Goal: Communication & Community: Answer question/provide support

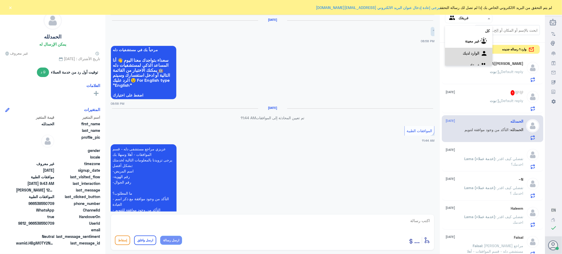
scroll to position [698, 0]
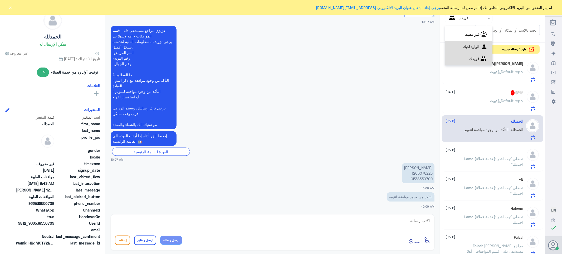
click at [462, 46] on لديك "الوارد لديك" at bounding box center [470, 46] width 17 height 4
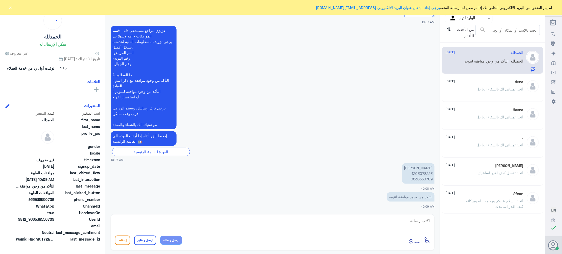
scroll to position [390, 0]
click at [417, 173] on p "[PERSON_NAME] 1203078223 0538550709" at bounding box center [418, 173] width 32 height 20
copy p "1203078223"
click at [422, 221] on textarea at bounding box center [272, 223] width 315 height 13
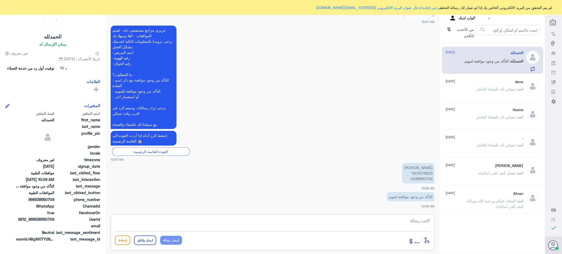
click at [425, 221] on textarea at bounding box center [272, 223] width 315 height 13
type textarea "موافقه التنويم فرع دله النخيل او دله نمار"
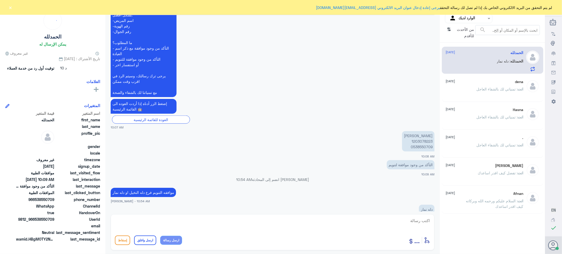
scroll to position [429, 0]
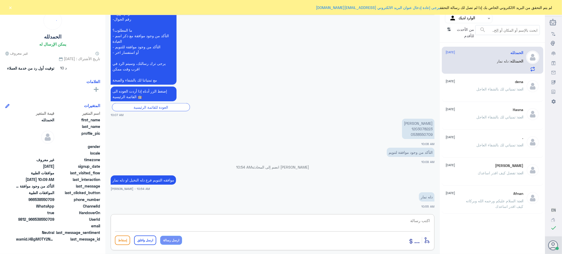
click at [402, 217] on textarea at bounding box center [272, 223] width 315 height 13
type textarea "t"
click at [420, 220] on textarea at bounding box center [272, 223] width 315 height 13
paste textarea "0546022896"
type textarea "فضلا التواصل مع دله نمار للافاده/0546022896"
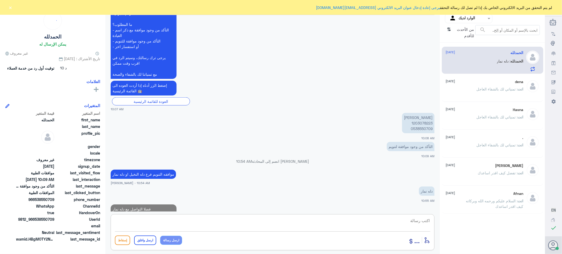
scroll to position [451, 0]
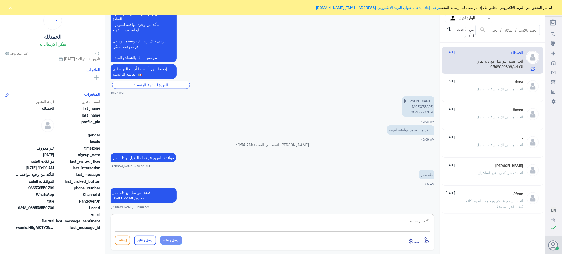
click at [403, 220] on textarea at bounding box center [272, 223] width 315 height 13
paste textarea "تمنياتي لك بالشفاء العاجل"
type textarea "تمنياتي لك بالشفاء العاجل"
click at [147, 241] on button "ارسل واغلق" at bounding box center [145, 239] width 22 height 9
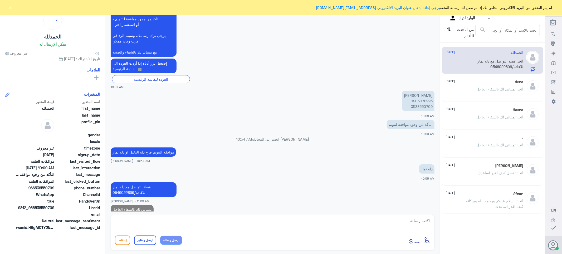
scroll to position [468, 0]
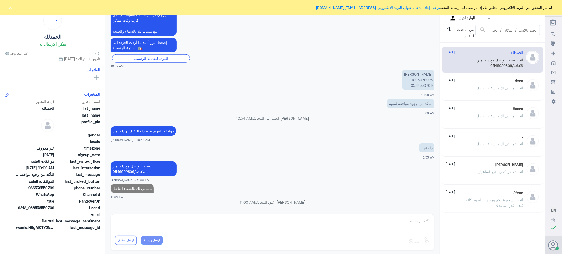
click at [463, 86] on div "dena [DATE] انت : تمنياتي لك بالشفاء العاجل" at bounding box center [485, 88] width 78 height 20
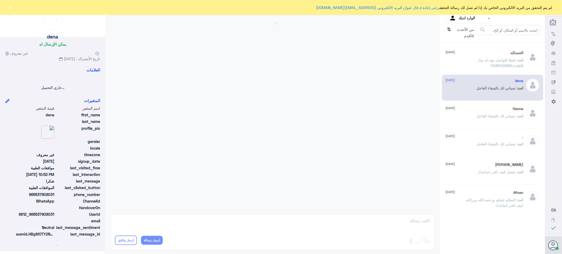
drag, startPoint x: 459, startPoint y: 99, endPoint x: 459, endPoint y: 112, distance: 13.4
click at [459, 99] on div "dena [DATE] انت : تمنياتي لك بالشفاء العاجل" at bounding box center [492, 88] width 101 height 26
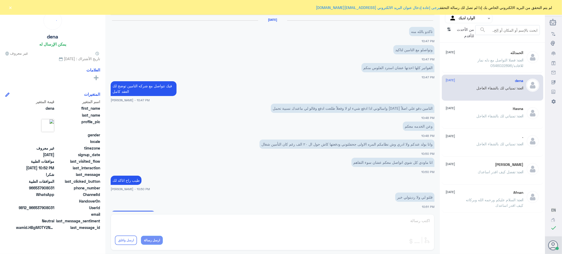
scroll to position [158, 0]
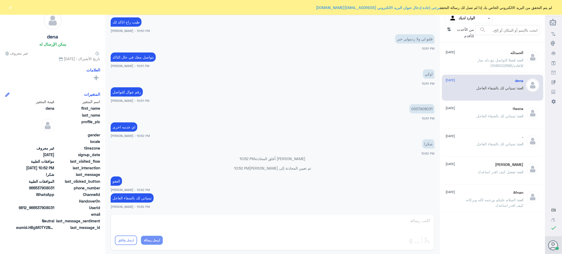
click at [454, 133] on div ". [DATE] انت : تمنياتي لك بالشفاء العاجل" at bounding box center [492, 143] width 101 height 26
click at [466, 18] on input "text" at bounding box center [472, 18] width 29 height 6
click at [459, 56] on div "فريقك" at bounding box center [468, 59] width 47 height 12
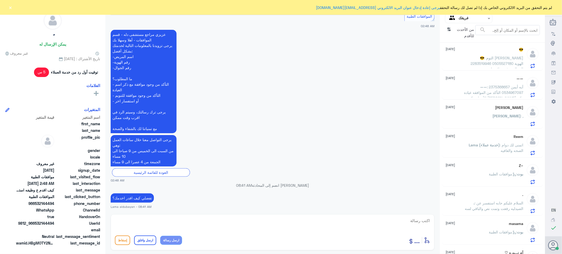
scroll to position [197, 0]
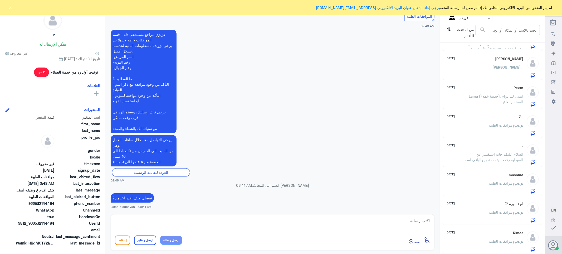
click at [473, 232] on div "Rimas [DATE]" at bounding box center [485, 232] width 78 height 4
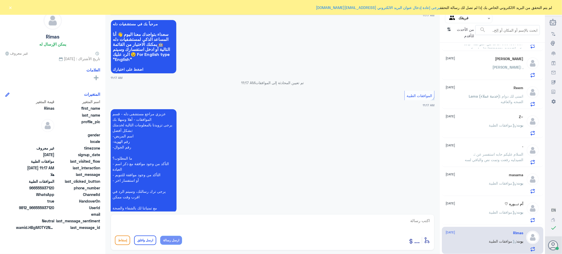
scroll to position [78, 0]
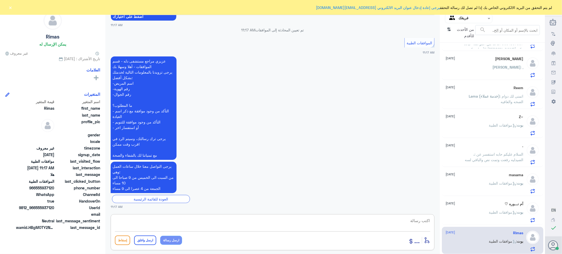
click at [420, 223] on textarea at bounding box center [272, 223] width 315 height 13
type textarea "تفضل كيف اقدر اساعدك"
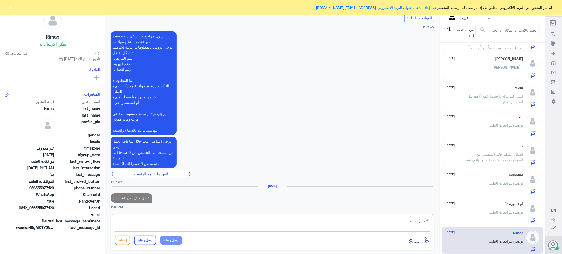
click at [463, 211] on div "بوت : موافقات الطبية" at bounding box center [485, 216] width 78 height 12
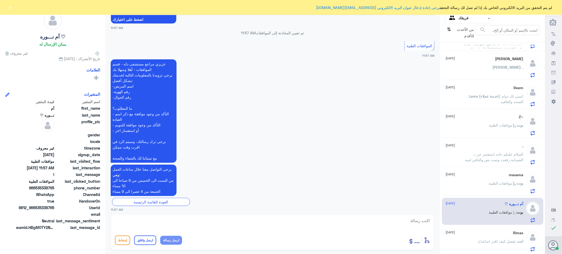
scroll to position [159, 0]
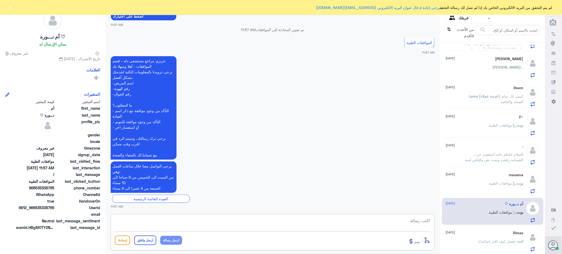
click at [418, 220] on textarea at bounding box center [272, 223] width 315 height 13
type textarea "تفضل كيف اقدر اساعدك"
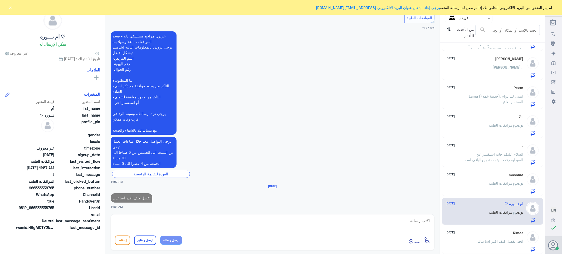
click at [499, 179] on div "masama [DATE][PERSON_NAME] : موافقات الطبية" at bounding box center [485, 182] width 78 height 21
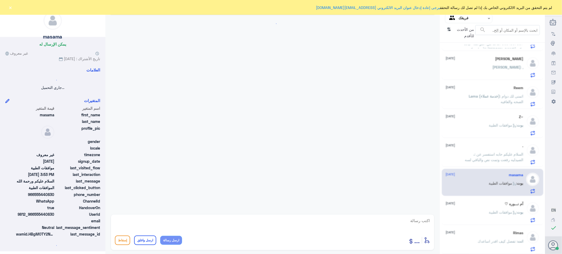
scroll to position [78, 0]
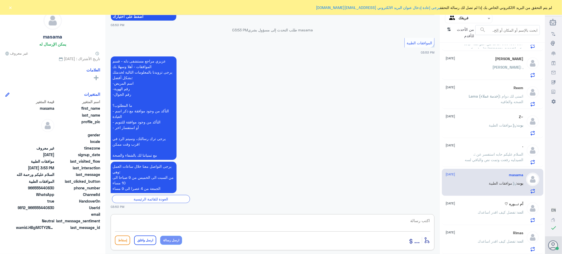
click at [409, 220] on textarea at bounding box center [272, 223] width 315 height 13
type textarea "تفضل كيف اقدر اساعدك"
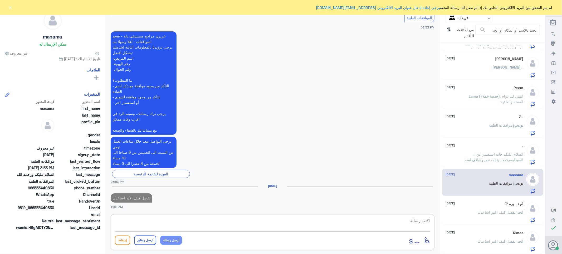
click at [487, 157] on span ": السلام عليكم حابه استفسر عن الصيدليه رفعت وتمت نص والباقي لسه" at bounding box center [494, 157] width 58 height 10
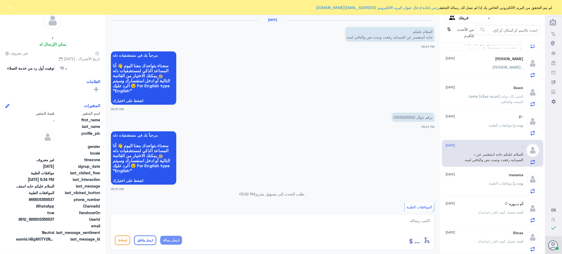
scroll to position [211, 0]
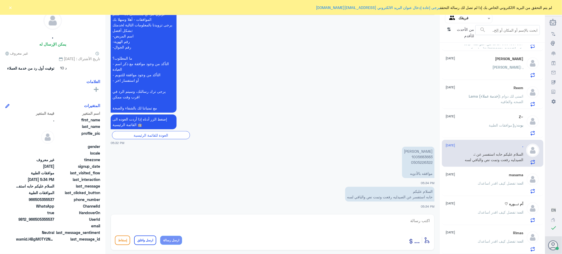
click at [417, 156] on p "[PERSON_NAME] 1005683683 0505226322 موافقه بالأدويه" at bounding box center [418, 161] width 32 height 31
copy p "1005683683"
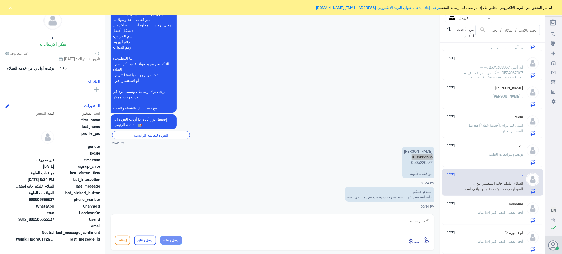
scroll to position [197, 0]
click at [416, 156] on p "[PERSON_NAME] 1005683683 0505226322 موافقه بالأدويه" at bounding box center [418, 161] width 32 height 31
click at [414, 224] on textarea at bounding box center [272, 223] width 315 height 13
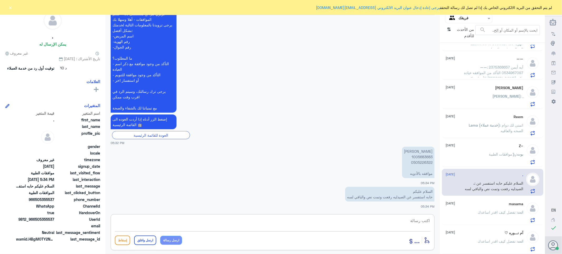
click at [412, 221] on textarea at bounding box center [272, 223] width 315 height 13
type textarea "j"
drag, startPoint x: 425, startPoint y: 221, endPoint x: 438, endPoint y: 223, distance: 12.7
click at [438, 223] on div "الموافقات تحويل المحادثة [DATE] السلام عليكم حابه استفسر عن الصيدليه رفعت وتمت …" at bounding box center [272, 127] width 334 height 255
click at [461, 19] on input "text" at bounding box center [472, 18] width 29 height 6
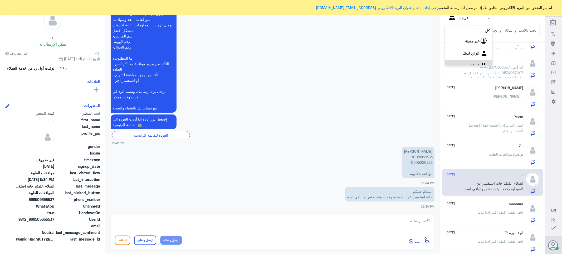
scroll to position [7, 0]
click at [455, 47] on div "الوارد لديك" at bounding box center [468, 47] width 47 height 12
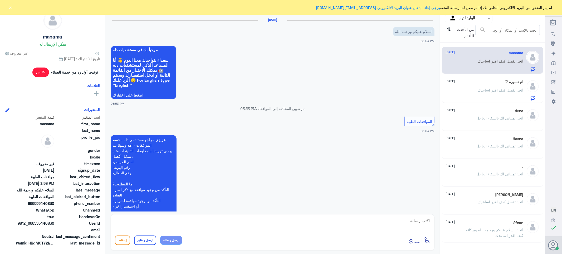
scroll to position [114, 0]
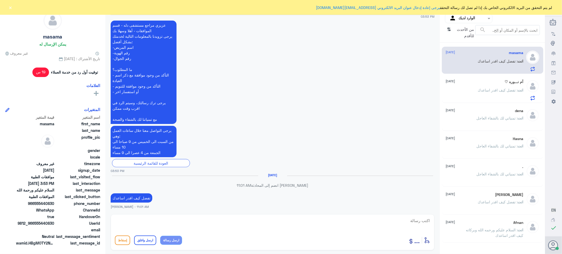
click at [472, 88] on div "انت : تفضل كيف اقدر اساعدك" at bounding box center [485, 94] width 78 height 12
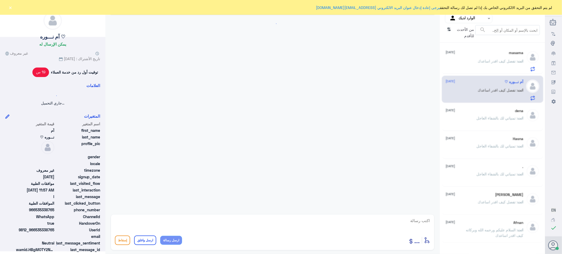
scroll to position [194, 0]
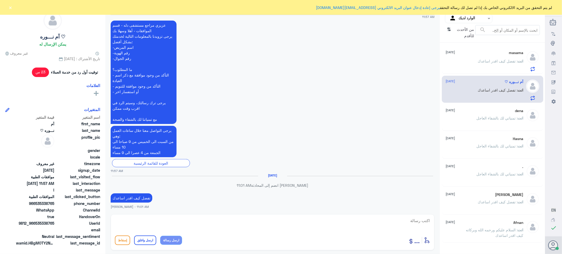
click at [475, 57] on div "masama [DATE] انت : تفضل كيف اقدر اساعدك" at bounding box center [485, 61] width 78 height 21
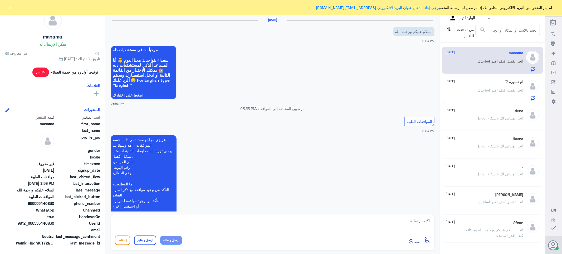
scroll to position [114, 0]
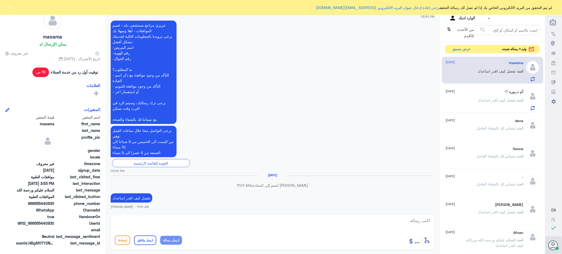
click at [454, 48] on button "عرض مسبق" at bounding box center [461, 49] width 22 height 8
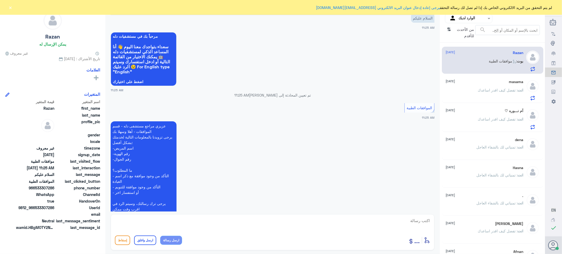
scroll to position [230, 0]
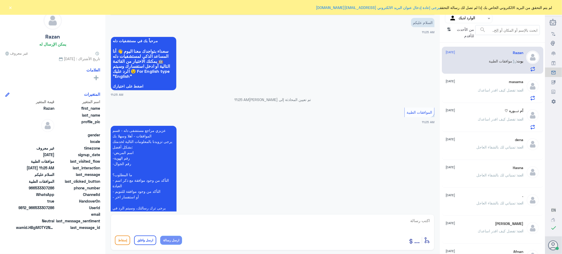
click at [419, 220] on textarea at bounding box center [272, 223] width 315 height 13
drag, startPoint x: 423, startPoint y: 220, endPoint x: 435, endPoint y: 219, distance: 12.7
click at [424, 220] on textarea at bounding box center [272, 223] width 315 height 13
type textarea "وعليكم السلام والرحمه"
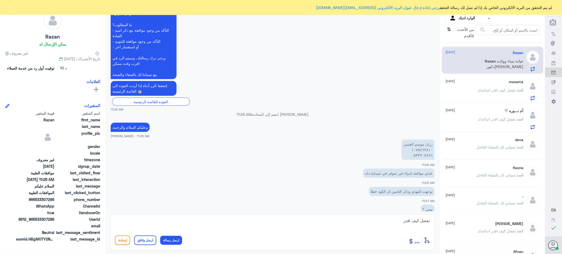
scroll to position [406, 0]
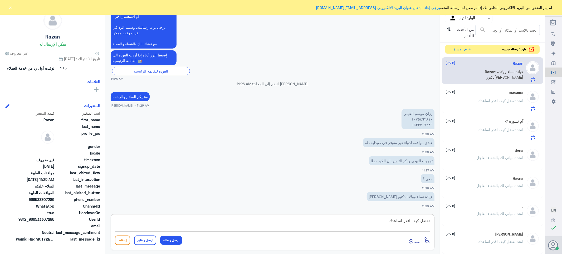
type textarea "تفضل كيف اقدر اساعدك"
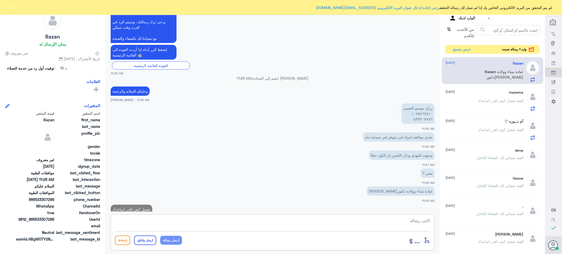
scroll to position [423, 0]
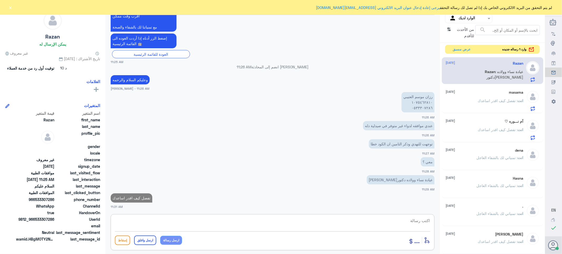
click at [407, 222] on textarea at bounding box center [272, 223] width 315 height 13
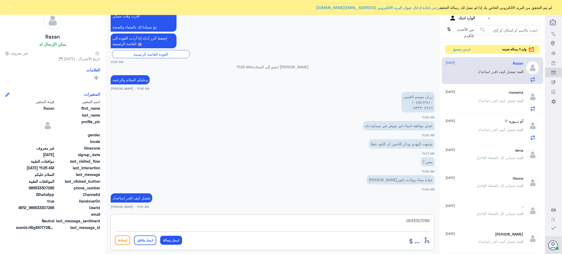
drag, startPoint x: 401, startPoint y: 219, endPoint x: 441, endPoint y: 225, distance: 40.1
click at [441, 225] on div "قناة واتساب Status × عرض الكل العلامات Agent Filter الوارد لديك search من الأحد…" at bounding box center [272, 127] width 545 height 255
type textarea "0533307286"
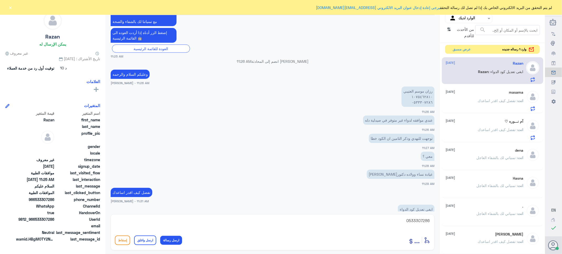
scroll to position [441, 0]
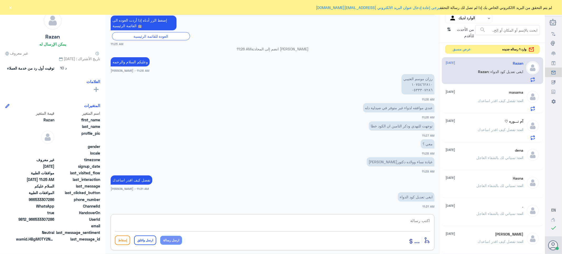
click at [419, 219] on textarea at bounding box center [272, 223] width 315 height 13
type textarea "فضلا الزياره دله النخيل او دله نمار"
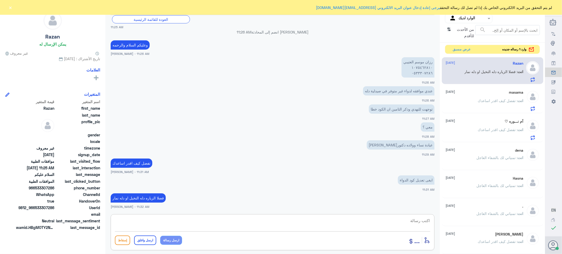
scroll to position [476, 0]
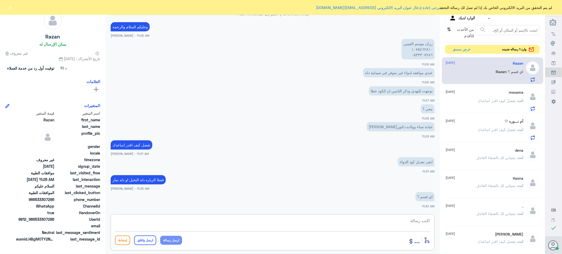
click at [425, 225] on textarea at bounding box center [272, 223] width 315 height 13
type textarea "هل الطلب من فرع دله النخيل او دله نمار"
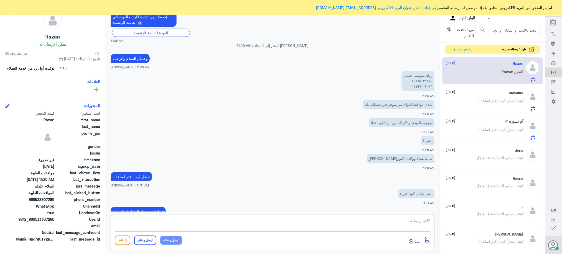
scroll to position [511, 0]
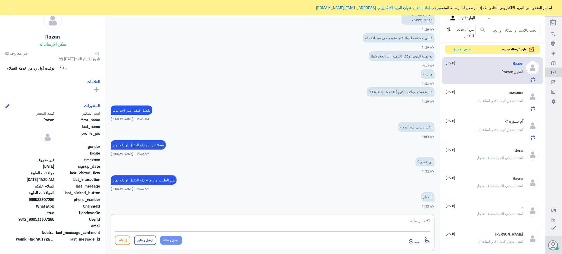
click at [414, 219] on textarea at bounding box center [272, 223] width 315 height 13
type textarea "l"
drag, startPoint x: 425, startPoint y: 223, endPoint x: 433, endPoint y: 223, distance: 8.2
click at [433, 223] on div "l أدخل اسم مجموعة الرسائل ... إسقاط ارسل واغلق ارسل رسالة" at bounding box center [273, 232] width 324 height 36
click at [424, 222] on textarea at bounding box center [272, 223] width 315 height 13
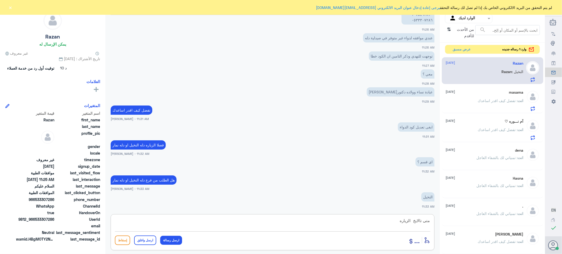
type textarea "متى تالايخ الزياره"
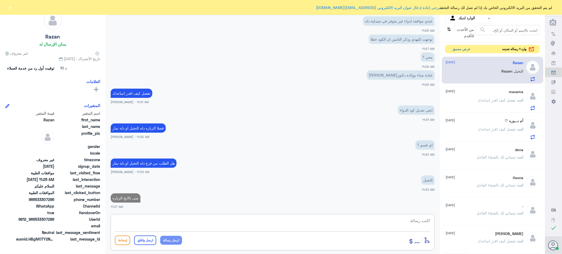
click at [458, 53] on button "عرض مسبق" at bounding box center [461, 49] width 22 height 8
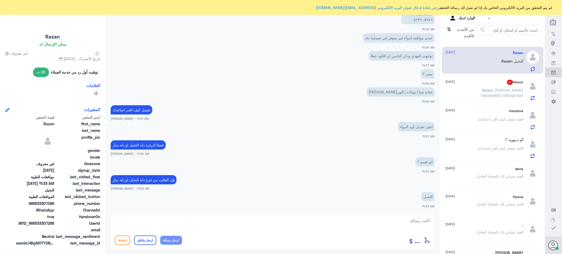
scroll to position [439, 0]
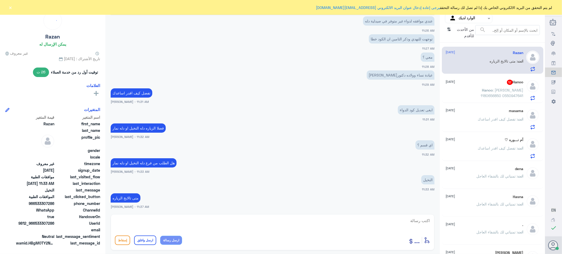
click at [477, 87] on p "Hanoo : [PERSON_NAME] 1180656850 0550947641" at bounding box center [493, 93] width 59 height 13
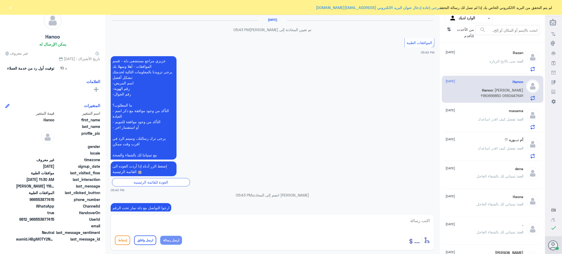
scroll to position [406, 0]
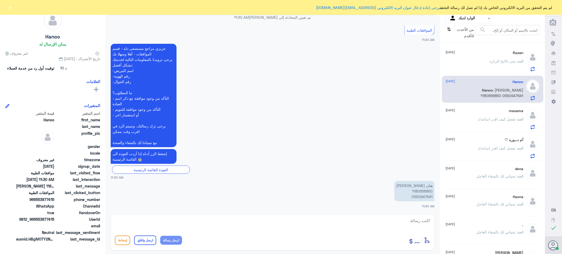
click at [421, 189] on p "[PERSON_NAME] 1180656850 0550947641" at bounding box center [414, 191] width 40 height 20
click at [418, 225] on textarea at bounding box center [272, 223] width 315 height 13
type textarea "تفضل كيف اقدر اساعدك"
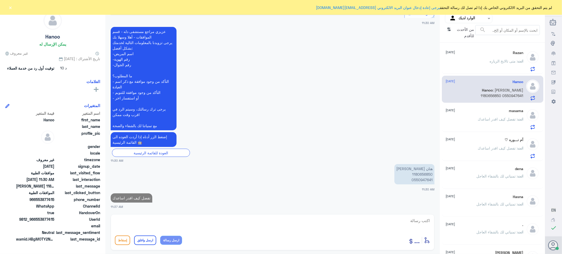
click at [481, 146] on span ": تفضل كيف اقدر اساعدك" at bounding box center [498, 148] width 40 height 4
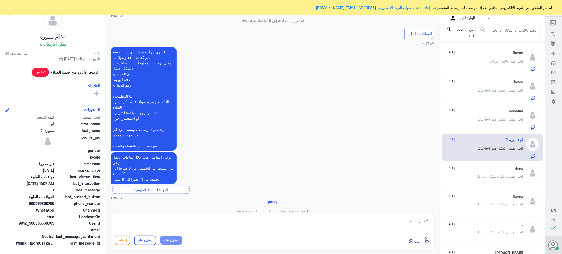
scroll to position [194, 0]
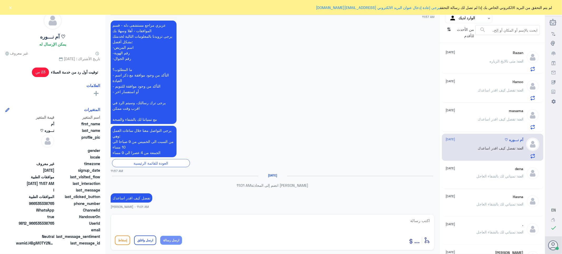
click at [479, 62] on div "انت : متى تالايخ الزياره" at bounding box center [485, 66] width 78 height 12
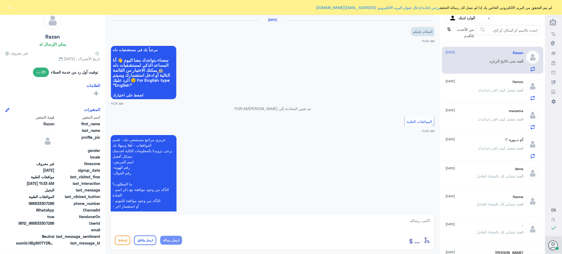
click at [479, 89] on span ": تفضل كيف اقدر اساعدك" at bounding box center [498, 90] width 40 height 4
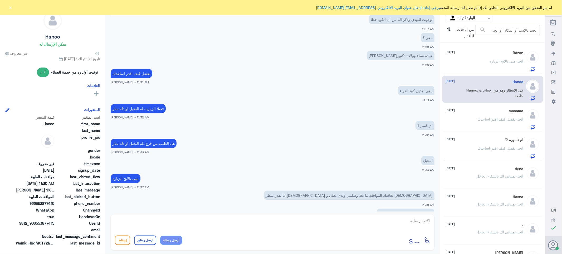
scroll to position [347, 0]
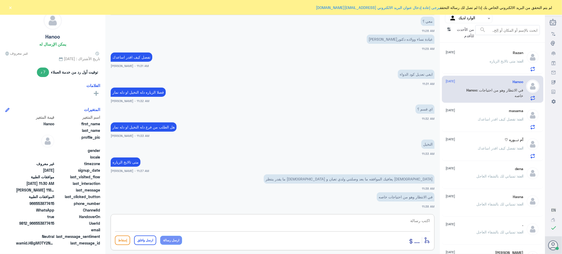
click at [422, 219] on textarea at bounding box center [272, 223] width 315 height 13
type textarea "لازم تمرين الصيدليه"
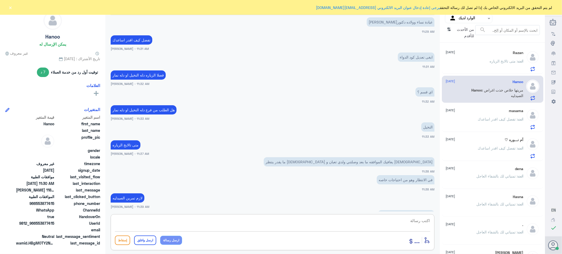
scroll to position [382, 0]
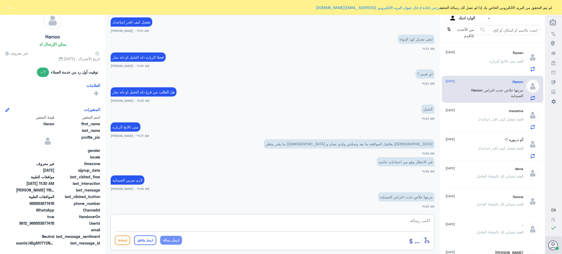
click at [403, 221] on textarea at bounding box center [272, 223] width 315 height 13
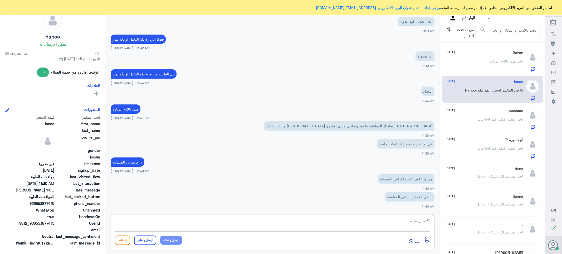
click at [415, 221] on textarea at bounding box center [272, 223] width 315 height 13
click at [481, 60] on div "انت : متى تالايخ الزياره" at bounding box center [485, 66] width 78 height 12
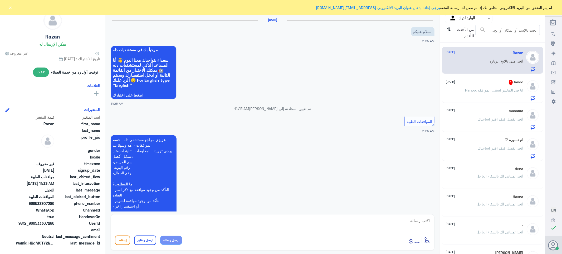
scroll to position [311, 0]
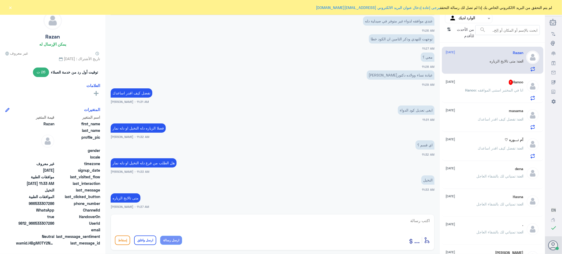
click at [466, 84] on div "Hanoo 1 [DATE]" at bounding box center [485, 82] width 78 height 5
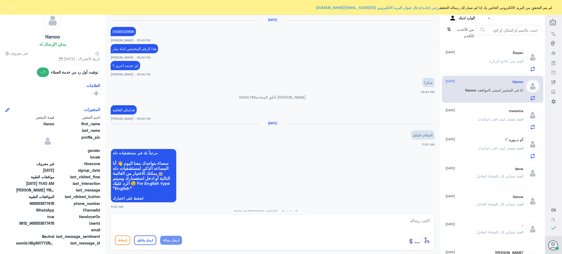
scroll to position [309, 0]
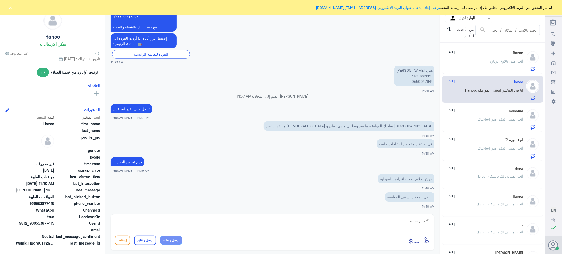
click at [420, 76] on p "[PERSON_NAME] 1180656850 0550947641" at bounding box center [414, 76] width 40 height 20
copy p "1180656850"
click at [420, 223] on textarea at bounding box center [272, 223] width 315 height 13
click at [497, 67] on p "انت : متى تالايخ الزياره" at bounding box center [506, 64] width 34 height 13
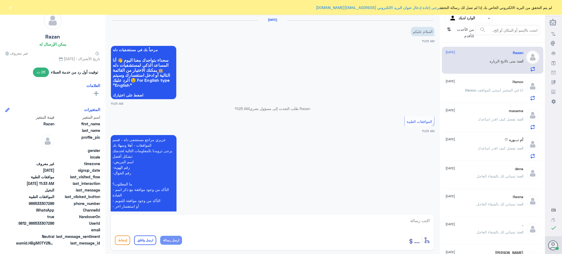
scroll to position [311, 0]
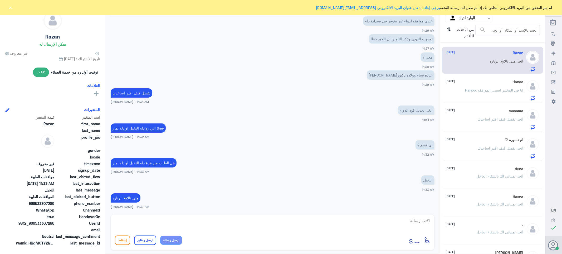
click at [491, 86] on div "Hanoo [DATE][PERSON_NAME] : انا في المختبر استنى الموافقه" at bounding box center [485, 90] width 78 height 21
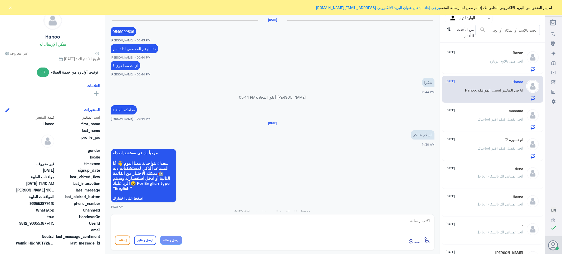
scroll to position [309, 0]
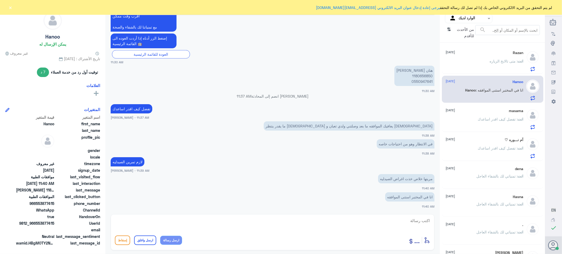
click at [410, 223] on textarea at bounding box center [272, 223] width 315 height 13
click at [428, 221] on textarea at bounding box center [272, 223] width 315 height 13
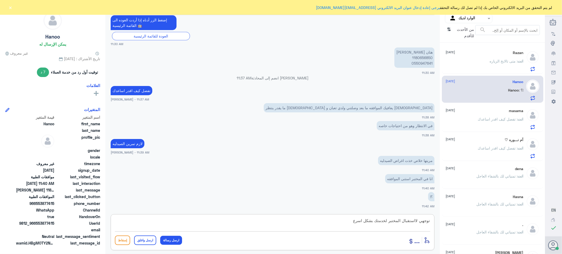
type textarea "توجهي لااستقبال المختبر لخدمتك بشكل اسرع"
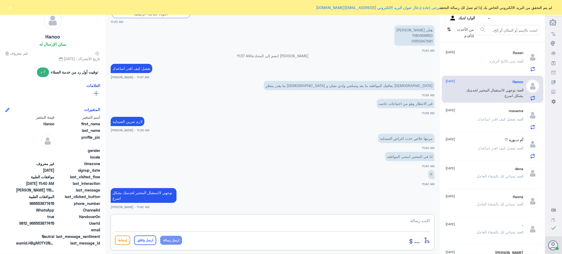
click at [417, 221] on textarea at bounding box center [272, 223] width 315 height 13
click at [470, 119] on div "انت : تفضل كيف اقدر اساعدك" at bounding box center [485, 123] width 78 height 12
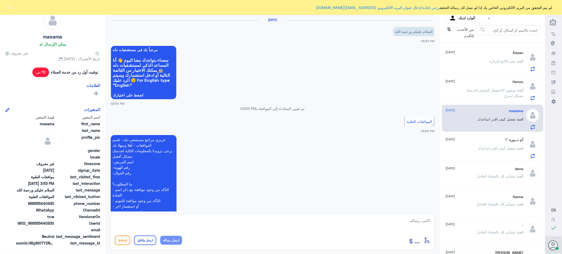
scroll to position [114, 0]
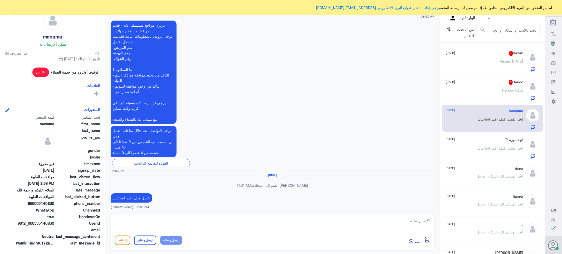
click at [468, 90] on div "Hanoo : شكرا" at bounding box center [485, 94] width 78 height 12
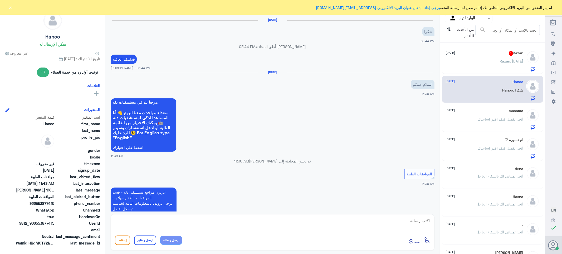
scroll to position [317, 0]
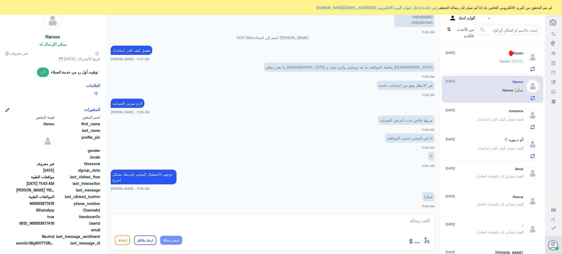
click at [473, 62] on div "Razan : [DATE]" at bounding box center [485, 66] width 78 height 12
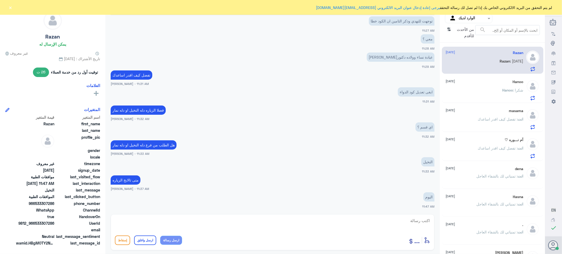
scroll to position [554, 0]
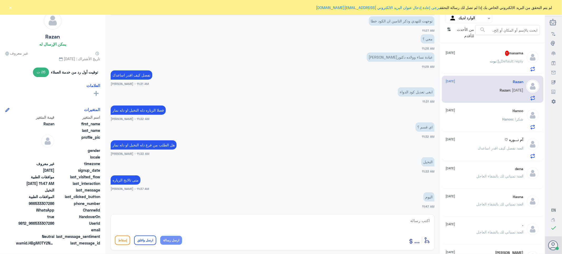
click at [420, 221] on textarea at bounding box center [272, 223] width 315 height 13
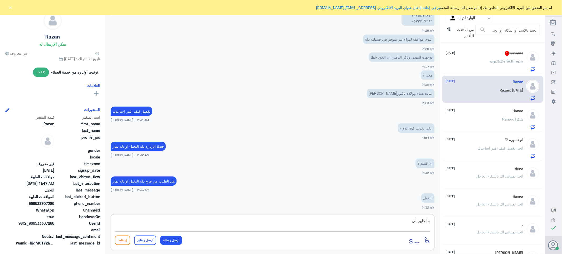
scroll to position [467, 0]
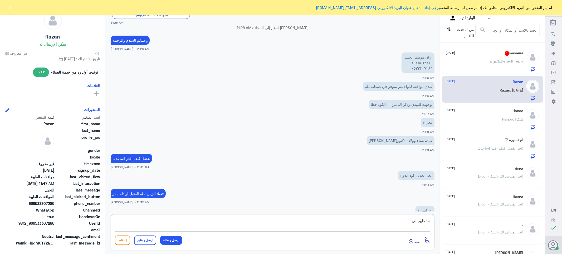
drag, startPoint x: 408, startPoint y: 224, endPoint x: 404, endPoint y: 217, distance: 7.5
click at [473, 225] on div "قناة واتساب Status × عرض الكل العلامات Agent Filter الوارد لديك search من الأحد…" at bounding box center [272, 127] width 545 height 255
drag, startPoint x: 407, startPoint y: 220, endPoint x: 446, endPoint y: 233, distance: 41.3
click at [478, 234] on div "قناة واتساب Status × عرض الكل العلامات Agent Filter الوارد لديك search من الأحد…" at bounding box center [272, 127] width 545 height 255
type textarea "0533307286"
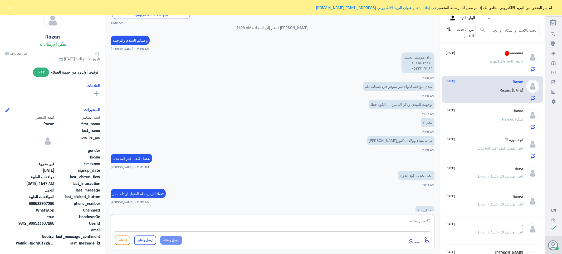
click at [401, 222] on textarea at bounding box center [272, 223] width 315 height 13
click at [400, 219] on textarea at bounding box center [272, 223] width 315 height 13
type textarea "فضلا التواصل مع شركه التامين"
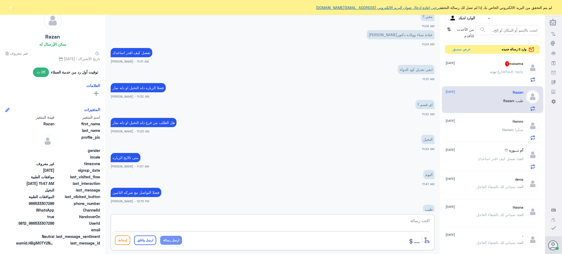
scroll to position [590, 0]
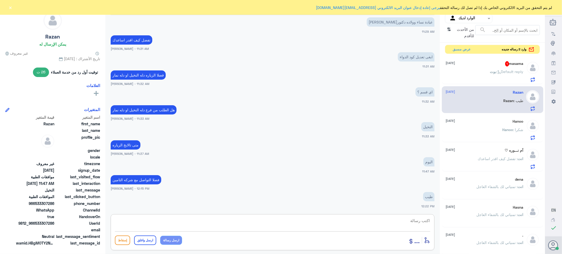
click at [406, 217] on textarea at bounding box center [272, 223] width 315 height 13
click at [412, 220] on textarea at bounding box center [272, 223] width 315 height 13
type textarea "تم تحديث طلبك"
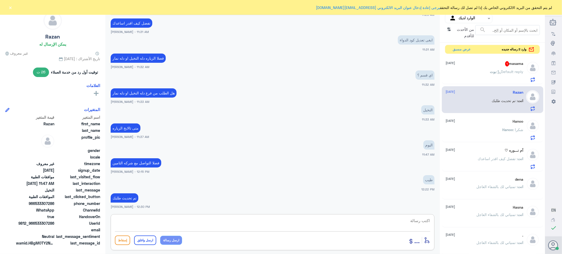
paste textarea "تمنياتي لك بالشفاء العاجل"
type textarea "تمنياتي لك بالشفاء العاجل"
click at [145, 240] on button "ارسل واغلق" at bounding box center [145, 239] width 22 height 9
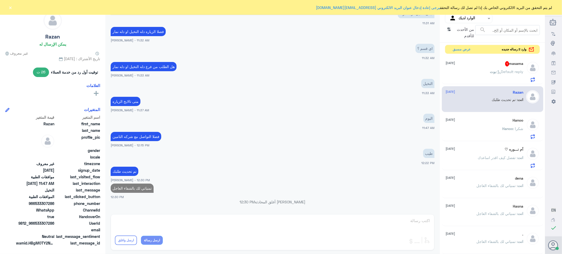
click at [490, 68] on div "masama 1 [DATE][PERSON_NAME] : Default reply" at bounding box center [485, 71] width 78 height 21
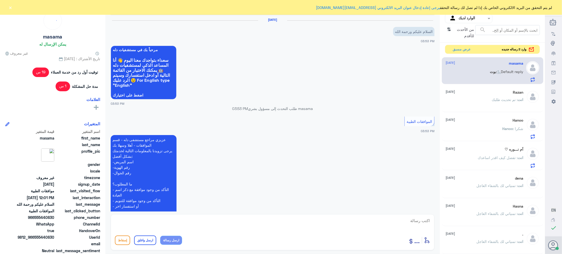
scroll to position [204, 0]
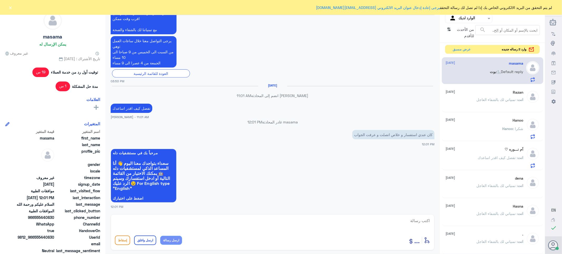
click at [414, 221] on textarea at bounding box center [272, 223] width 315 height 13
paste textarea "تمنياتي لك بالشفاء العاجل"
type textarea "تمنياتي لك بالشفاء العاجل"
click at [141, 240] on button "ارسل واغلق" at bounding box center [145, 239] width 22 height 9
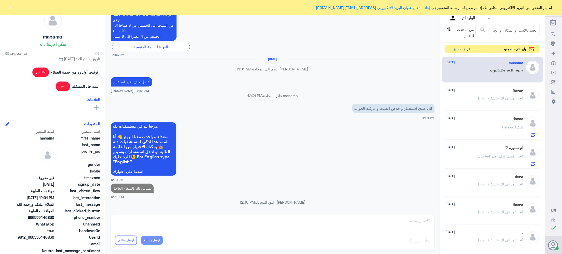
click at [453, 51] on button "عرض مسبق" at bounding box center [461, 49] width 22 height 8
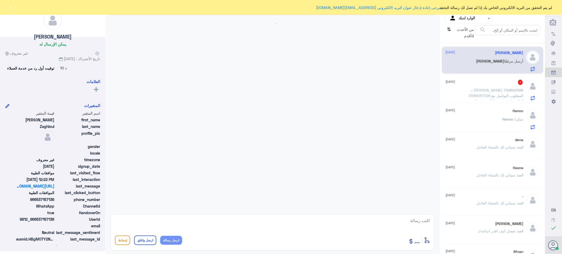
scroll to position [404, 0]
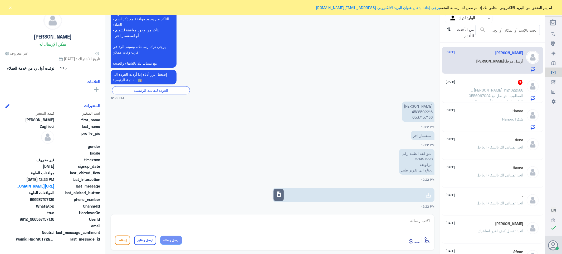
click at [420, 158] on p "الموافقة الطبية رقم 121497228 مرفوضة يحتاج الي تقرير طبي" at bounding box center [416, 162] width 35 height 26
copy p "121497228"
click at [280, 194] on span "description" at bounding box center [278, 194] width 6 height 6
click at [414, 222] on textarea at bounding box center [272, 223] width 315 height 13
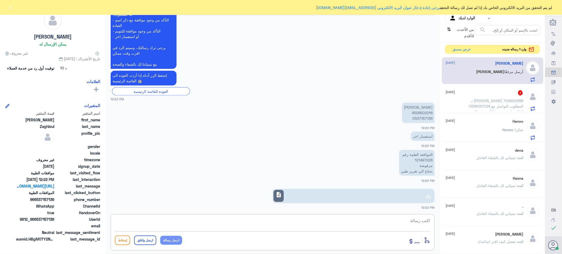
scroll to position [723, 0]
click at [412, 222] on textarea at bounding box center [272, 223] width 315 height 13
type textarea "السلام عليكم ورحمه الله وبركاته"
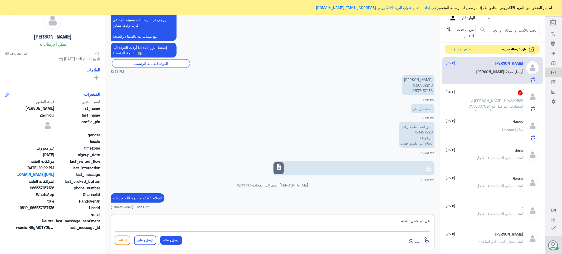
type textarea "هل تم عمل اشعه"
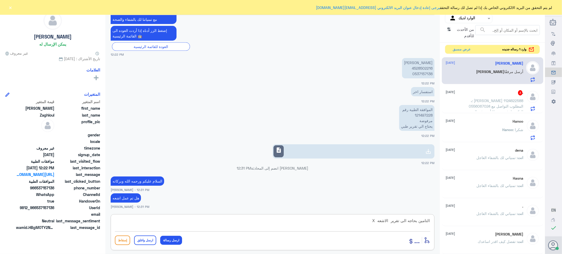
type textarea "التامين بحاجه الى تقرير الاشعه XR"
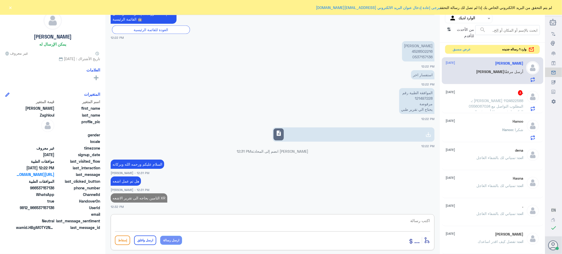
click at [494, 98] on span ": [PERSON_NAME] 1124622588 0556067024 المطلوب التواصل مع الدكتور لرفع تقرير للت…" at bounding box center [494, 119] width 58 height 43
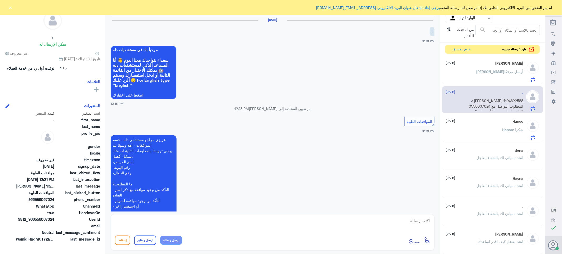
scroll to position [102, 0]
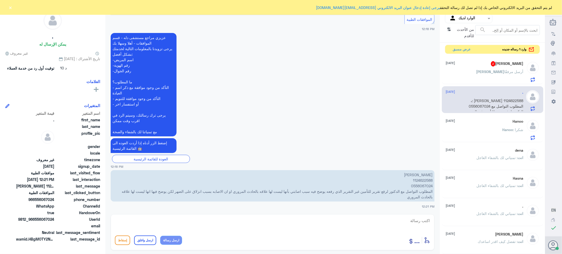
click at [418, 179] on p "[PERSON_NAME] 1124622588 0556067024 المطلوب التواصل مع الدكتور لرفع تقرير للتأم…" at bounding box center [273, 185] width 324 height 31
copy p "1124622588"
click at [417, 220] on textarea at bounding box center [272, 223] width 315 height 13
type textarea "H"
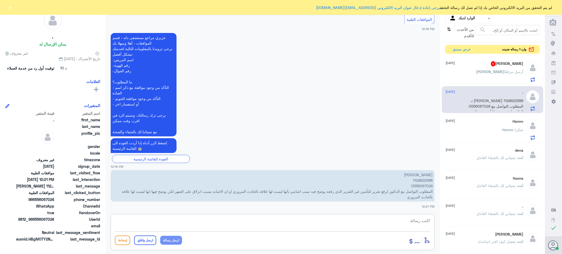
click at [414, 220] on textarea at bounding box center [272, 223] width 315 height 13
type textarea "السلام عليكم ورحمه الله تم تحديث طلبك بنتظار رد التامين"
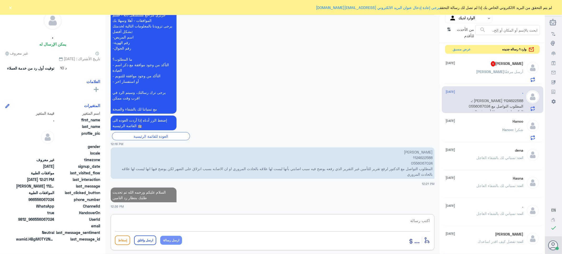
paste textarea "تمنياتي لك بالشفاء العاجل"
type textarea "تمنياتي لك بالشفاء العاجل"
click at [146, 236] on button "ارسل واغلق" at bounding box center [145, 239] width 22 height 9
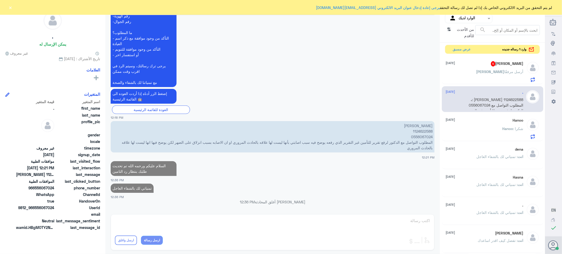
click at [472, 72] on div "[PERSON_NAME] أرسل مرفقًا" at bounding box center [485, 76] width 78 height 12
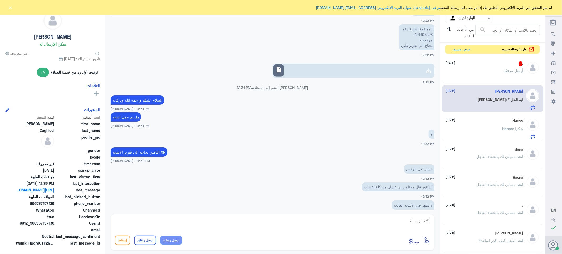
scroll to position [244, 0]
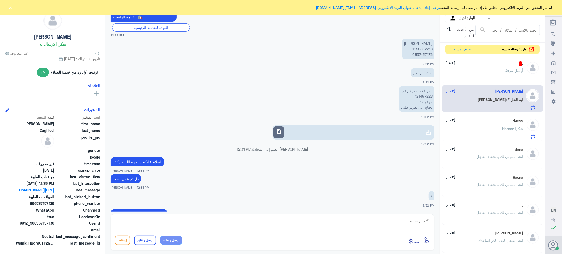
click at [419, 94] on p "الموافقة الطبية رقم 121497228 مرفوضة يحتاج الي تقرير طبي" at bounding box center [416, 99] width 35 height 26
copy p "121497228"
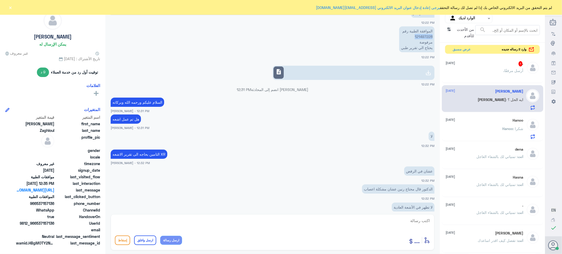
scroll to position [332, 0]
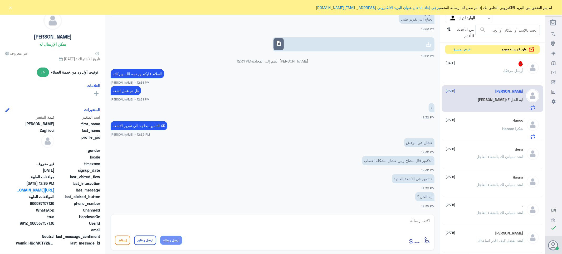
click at [412, 223] on textarea at bounding box center [272, 223] width 315 height 13
click at [417, 219] on textarea at bounding box center [272, 223] width 315 height 13
type textarea "S"
click at [413, 215] on div "أدخل اسم مجموعة الرسائل ... إسقاط ارسل واغلق ارسل رسالة" at bounding box center [273, 232] width 324 height 36
click at [415, 220] on textarea at bounding box center [272, 223] width 315 height 13
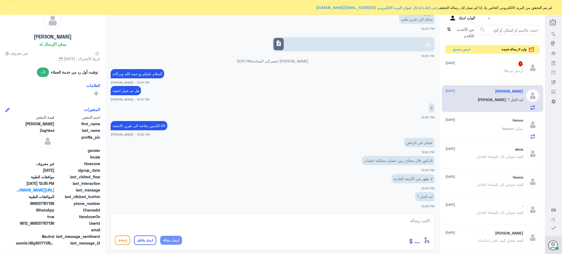
click at [476, 65] on div ". 1 [DATE]" at bounding box center [485, 63] width 78 height 5
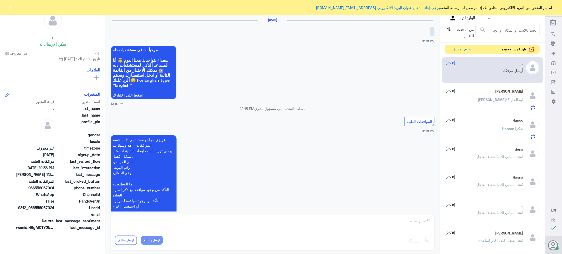
scroll to position [240, 0]
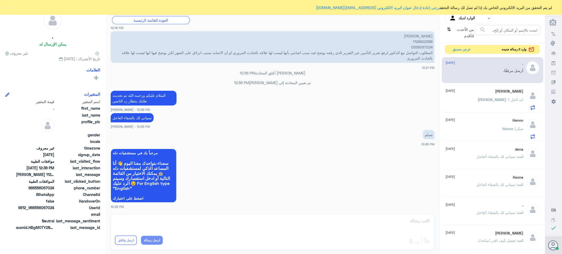
click at [419, 42] on p "[PERSON_NAME] 1124622588 0556067024 المطلوب التواصل مع الدكتور لرفع تقرير للتأم…" at bounding box center [273, 46] width 324 height 31
copy p "1124622588"
click at [479, 96] on div "[PERSON_NAME] [DATE][PERSON_NAME] : ايه الحل ؟" at bounding box center [485, 99] width 78 height 21
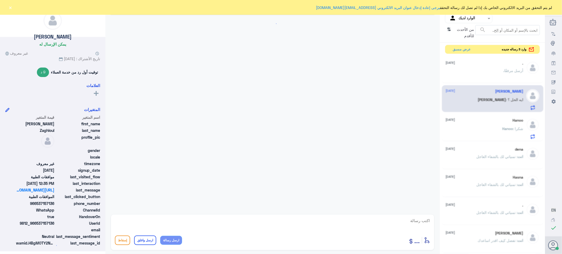
scroll to position [332, 0]
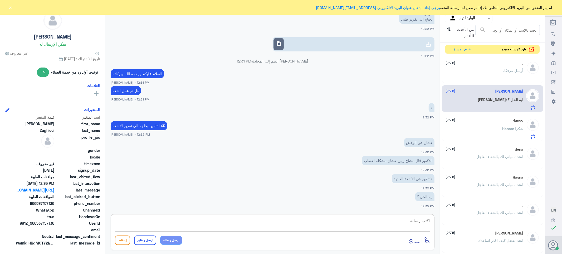
click at [419, 221] on textarea at bounding box center [272, 223] width 315 height 13
click at [423, 224] on textarea at bounding box center [272, 223] width 315 height 13
paste textarea "تمنياتي لك بالشفاء العاجل"
type textarea "تم تحديث طلبك بنتظار رد التامين ******تمنياتي لك بالشفاء العاجل"
click at [142, 239] on button "ارسل واغلق" at bounding box center [145, 239] width 22 height 9
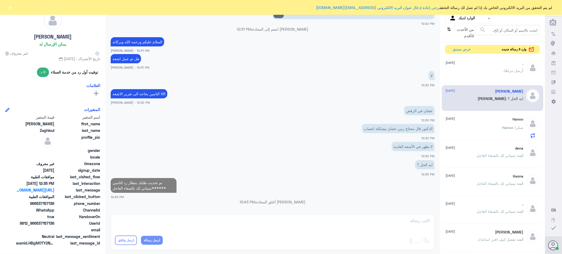
scroll to position [353, 0]
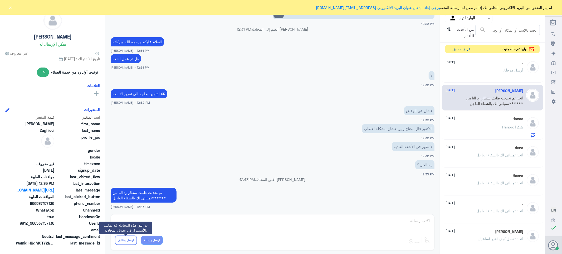
click at [452, 49] on button "عرض مسبق" at bounding box center [461, 49] width 22 height 8
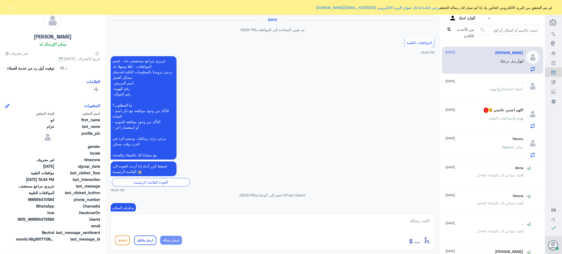
scroll to position [591, 0]
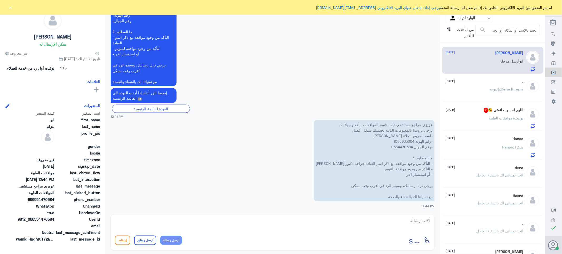
click at [472, 122] on div "بوت : موافقات الطبية" at bounding box center [485, 122] width 78 height 12
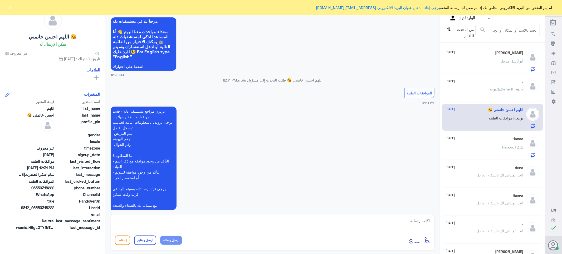
scroll to position [385, 0]
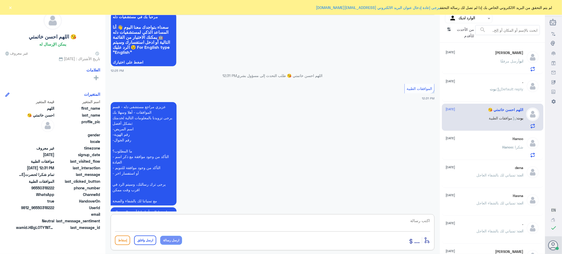
click at [417, 219] on textarea at bounding box center [272, 223] width 315 height 13
type textarea "تفضل كيف اقدر اساعدك"
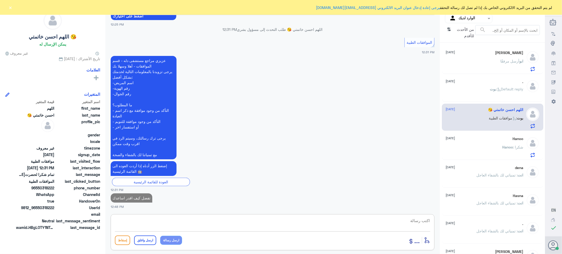
click at [480, 62] on div "[PERSON_NAME] مرفقًا" at bounding box center [485, 66] width 78 height 12
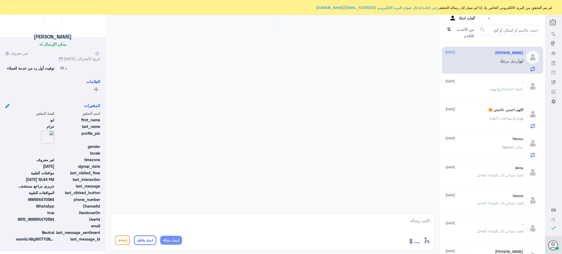
scroll to position [591, 0]
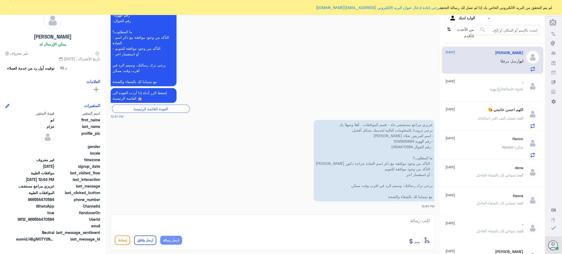
click at [465, 88] on div "[PERSON_NAME] : Default reply" at bounding box center [485, 93] width 78 height 12
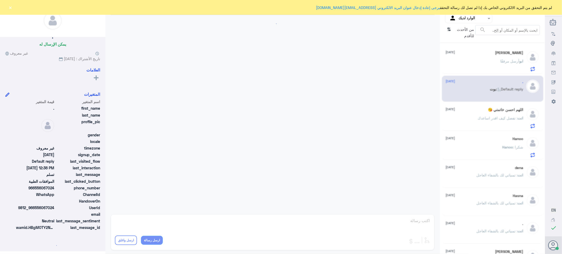
scroll to position [240, 0]
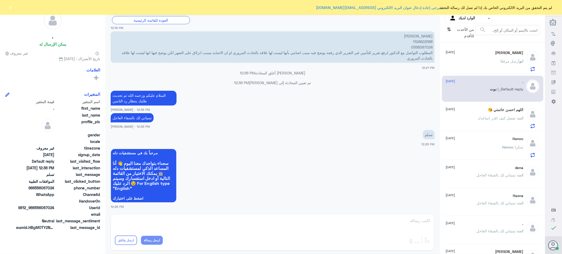
click at [486, 112] on div "اللهم احسن خاتمتي 😘 [DATE] انت : تفضل كيف اقدر اساعدك" at bounding box center [485, 117] width 78 height 21
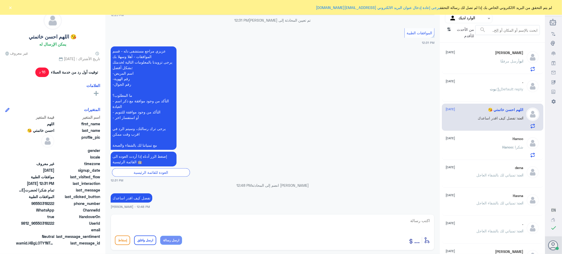
click at [458, 56] on div "[PERSON_NAME] [DATE][PERSON_NAME] مرفقًا" at bounding box center [485, 61] width 78 height 21
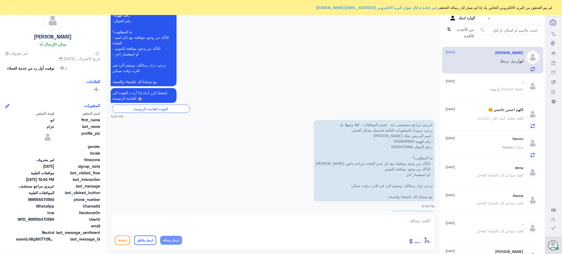
scroll to position [609, 0]
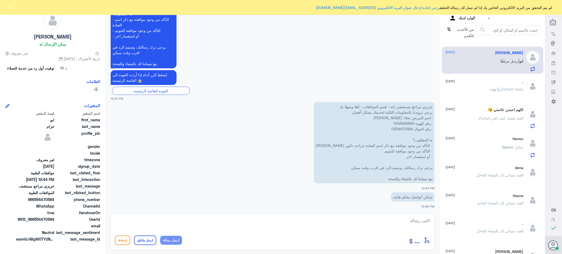
click at [400, 122] on p "عزيزي مراجع مستشفى دله - قسم الموافقات - أهلا وسهلا بك يرجى تزويدنا بالمعلومات …" at bounding box center [374, 142] width 121 height 81
copy p "1093935664"
click at [416, 220] on textarea at bounding box center [272, 223] width 315 height 13
click at [405, 217] on textarea at bounding box center [272, 223] width 315 height 13
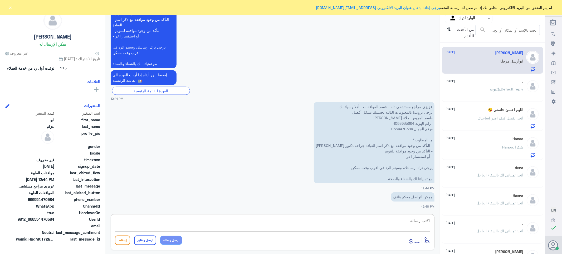
click at [395, 123] on p "عزيزي مراجع مستشفى دله - قسم الموافقات - أهلا وسهلا بك يرجى تزويدنا بالمعلومات …" at bounding box center [374, 142] width 121 height 81
copy p "1093935664"
click at [409, 220] on textarea at bounding box center [272, 223] width 315 height 13
type textarea "J"
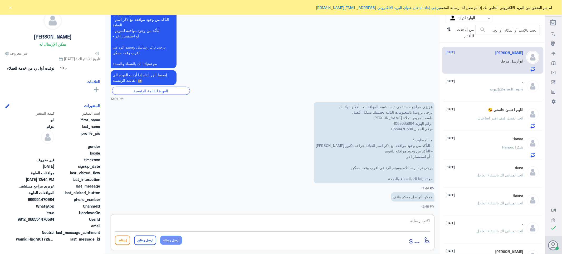
drag, startPoint x: 421, startPoint y: 222, endPoint x: 365, endPoint y: 207, distance: 58.4
click at [420, 222] on textarea at bounding box center [272, 223] width 315 height 13
paste textarea "تمنياتي لك بالشفاء العاجل"
type textarea "تم الاتصال وتحديث الطلب ف حاله الرفض فضلا التواصل مع شركه التامين ****تمنياتي ل…"
click at [145, 238] on button "ارسل واغلق" at bounding box center [145, 239] width 22 height 9
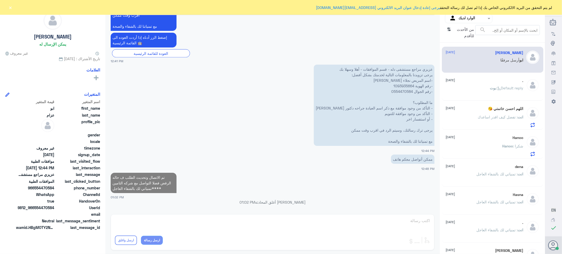
scroll to position [636, 0]
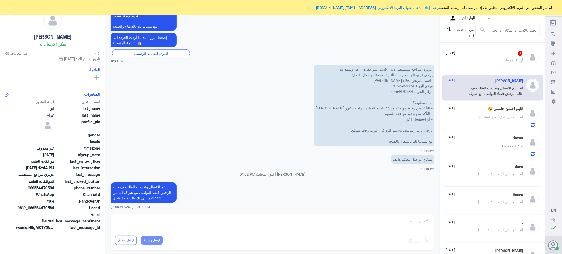
click at [487, 57] on div ". 3 [DATE] . أرسل مرفقًا" at bounding box center [485, 61] width 78 height 20
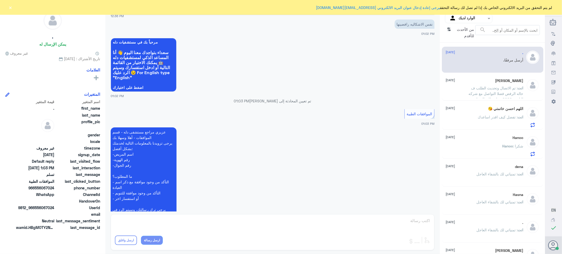
scroll to position [503, 0]
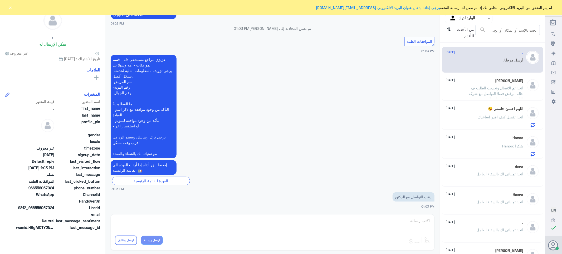
click at [479, 94] on span ": تم الاتصال وتحديث الطلب ف حاله الرفض فضلا التواصل مع شركه التامين ****تمنياتي…" at bounding box center [495, 96] width 55 height 21
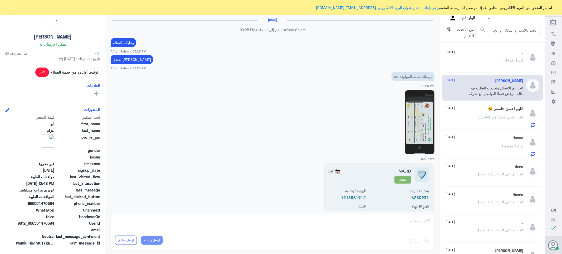
scroll to position [482, 0]
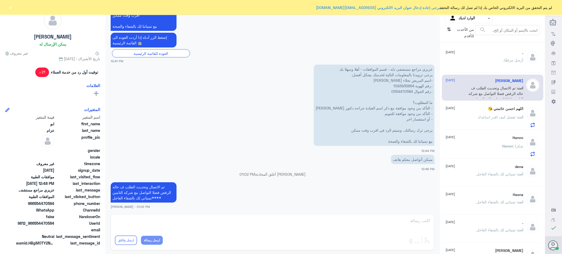
click at [507, 141] on div "Hanoo [DATE][PERSON_NAME] : شكرا" at bounding box center [485, 145] width 78 height 21
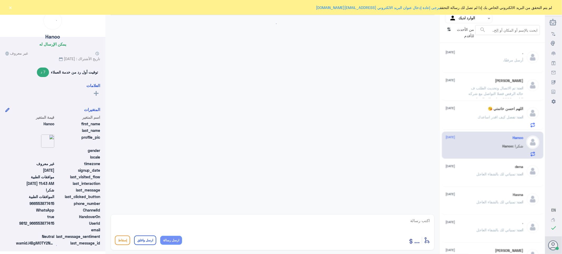
scroll to position [317, 0]
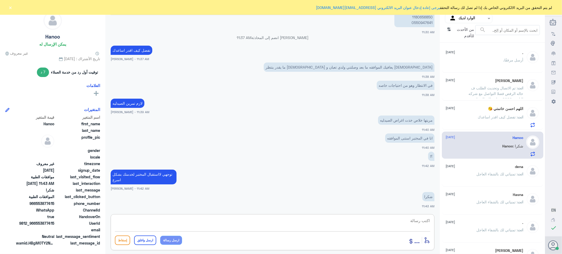
click at [411, 220] on textarea at bounding box center [272, 223] width 315 height 13
paste textarea "تمنياتي لك بالشفاء العاجل"
type textarea "تمنياتي لك بالشفاء العاجل"
click at [146, 240] on button "ارسل واغلق" at bounding box center [145, 239] width 22 height 9
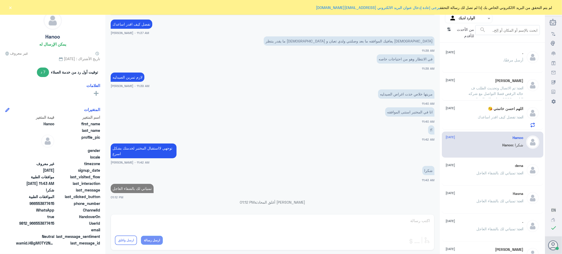
click at [491, 169] on div "dena [DATE] انت : تمنياتي لك بالشفاء العاجل" at bounding box center [485, 173] width 78 height 20
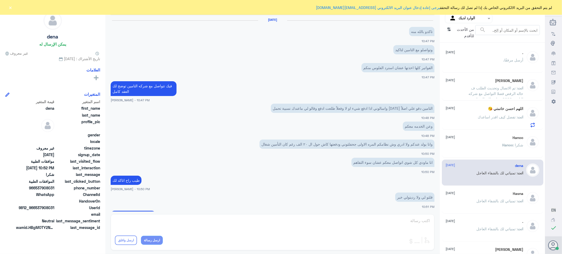
scroll to position [158, 0]
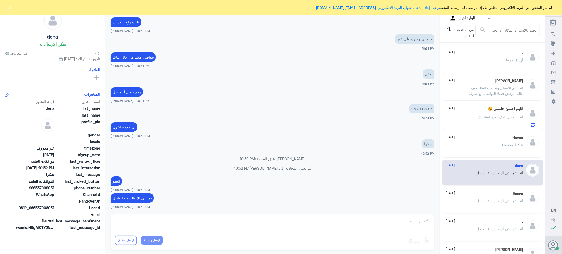
click at [489, 121] on p "انت : تفضل كيف اقدر اساعدك" at bounding box center [501, 120] width 46 height 13
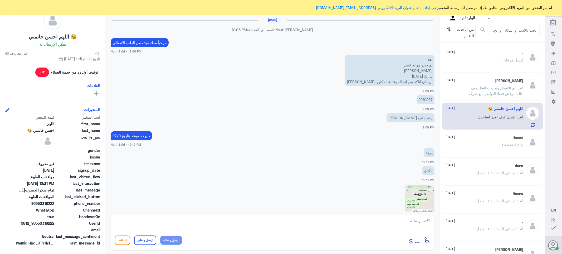
scroll to position [379, 0]
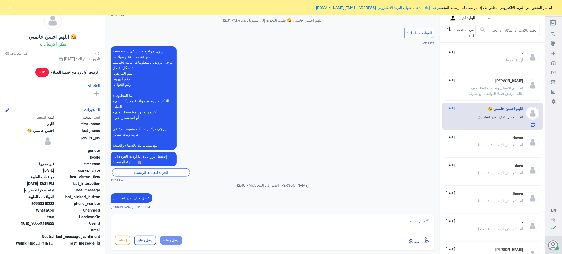
click at [506, 86] on span ": تم الاتصال وتحديث الطلب ف حاله الرفض فضلا التواصل مع شركه التامين ****تمنياتي…" at bounding box center [495, 96] width 55 height 21
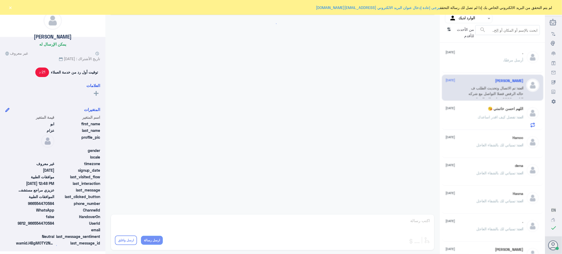
scroll to position [482, 0]
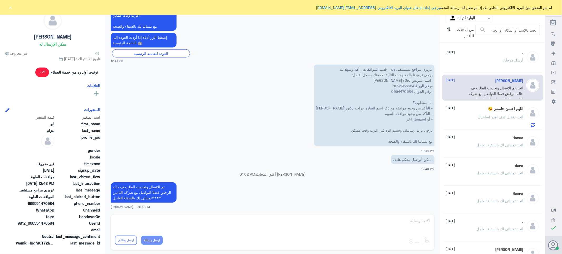
click at [504, 58] on span "أرسل مرفقًا" at bounding box center [513, 60] width 19 height 4
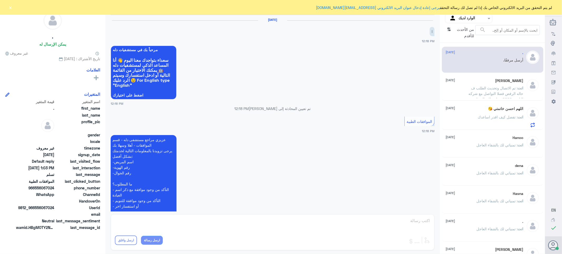
scroll to position [503, 0]
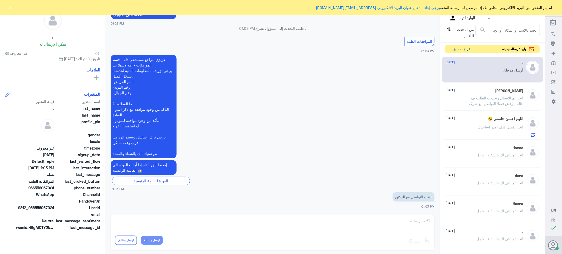
click at [457, 48] on button "عرض مسبق" at bounding box center [461, 49] width 22 height 8
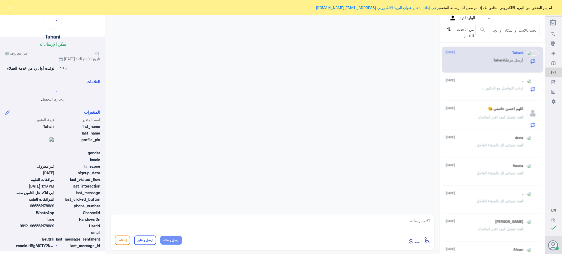
scroll to position [127, 0]
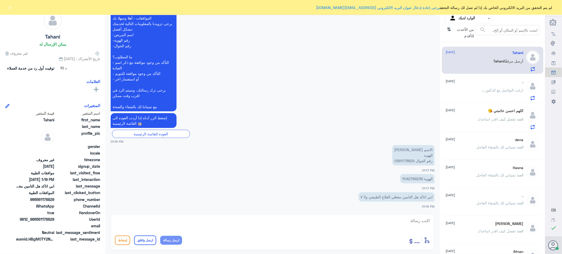
click at [408, 178] on p "الهوية 1042784239" at bounding box center [417, 178] width 34 height 9
copy p "1042784239"
click at [414, 220] on textarea at bounding box center [272, 223] width 315 height 13
click at [418, 221] on textarea at bounding box center [272, 223] width 315 height 13
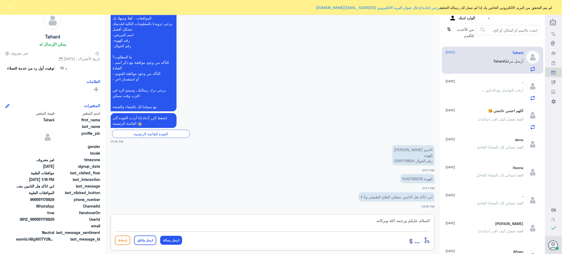
type textarea "السلام عليكم ورحمه الله وبركاته"
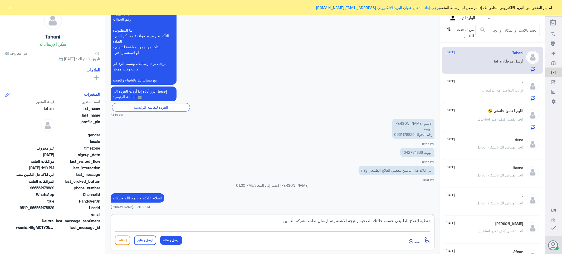
type textarea "تغطيه العلاج الطبيعي حسب حالتك الصحيه ونتيجه الاشعه يتم ارسال طلب لشركه التامين"
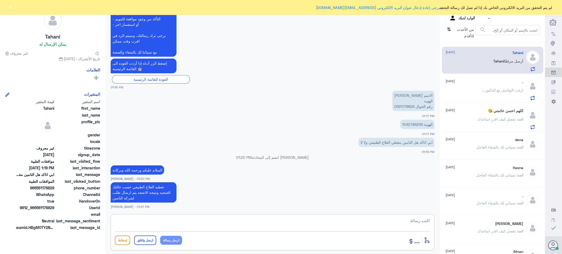
click at [409, 222] on textarea at bounding box center [272, 223] width 315 height 13
paste textarea "تمنياتي لك بالشفاء العاجل"
type textarea "تمنياتي لك بالشفاء العاجل"
click at [149, 236] on button "ارسل واغلق" at bounding box center [145, 239] width 22 height 9
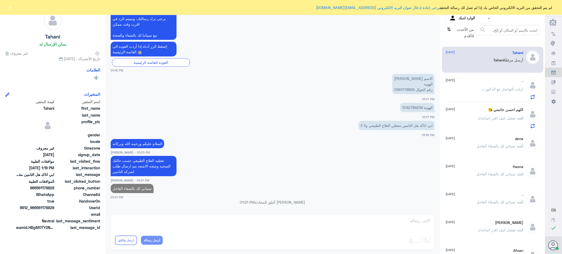
click at [488, 110] on h5 "اللهم احسن خاتمتي 😘" at bounding box center [505, 109] width 35 height 4
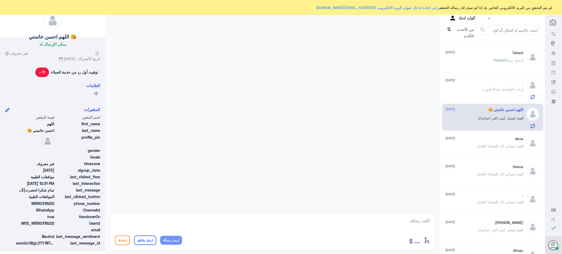
scroll to position [379, 0]
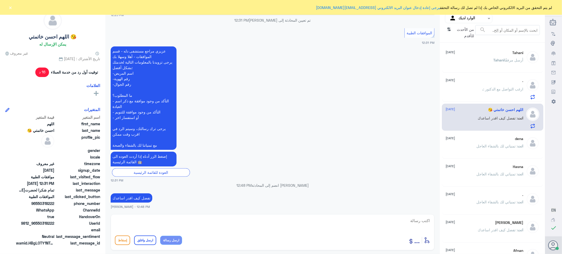
click at [479, 94] on div ". : ارغب التواصل مع الدكتور" at bounding box center [485, 93] width 78 height 12
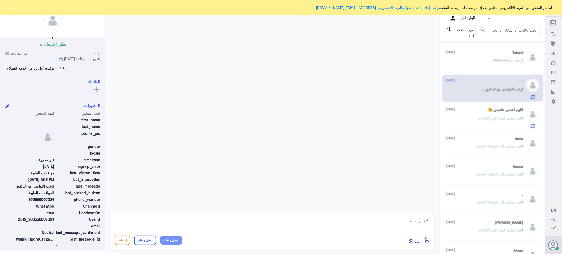
scroll to position [503, 0]
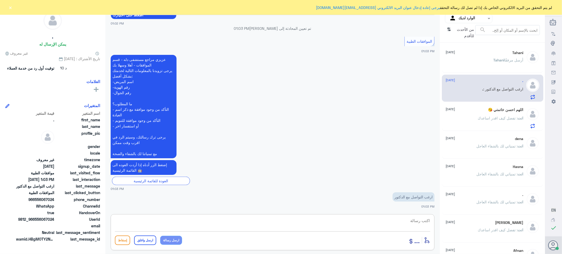
click at [413, 220] on textarea at bounding box center [272, 223] width 315 height 13
click at [493, 57] on p "[PERSON_NAME] أرسل مرفقًا" at bounding box center [508, 63] width 30 height 13
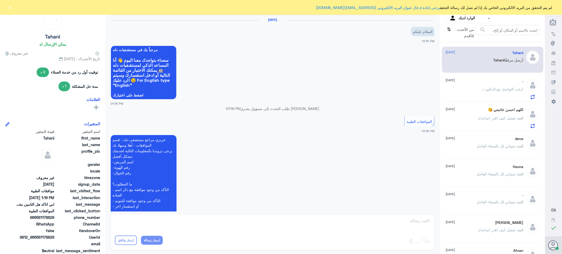
scroll to position [208, 0]
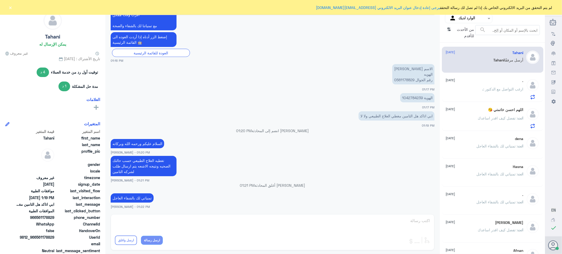
click at [483, 90] on span ": ارغب التواصل مع الدكتور" at bounding box center [503, 89] width 40 height 4
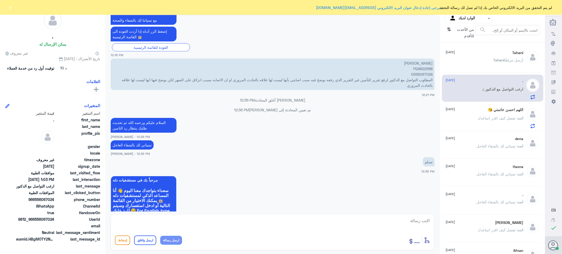
scroll to position [182, 0]
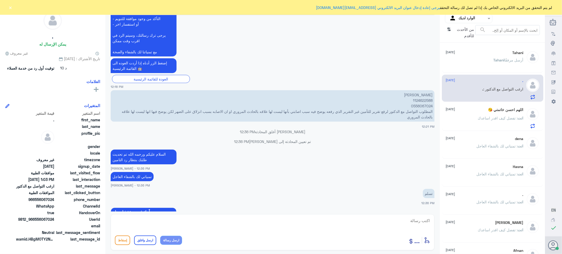
click at [420, 100] on p "[PERSON_NAME] 1124622588 0556067024 المطلوب التواصل مع الدكتور لرفع تقرير للتأم…" at bounding box center [273, 105] width 324 height 31
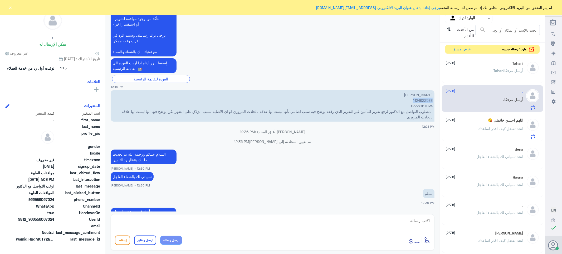
scroll to position [603, 0]
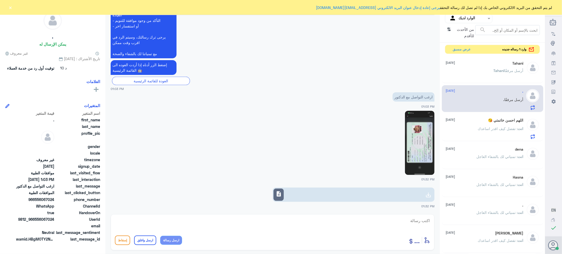
click at [280, 198] on div "description" at bounding box center [278, 194] width 10 height 12
click at [425, 137] on img at bounding box center [419, 143] width 29 height 64
click at [410, 222] on textarea at bounding box center [272, 223] width 315 height 13
click at [414, 217] on textarea at bounding box center [272, 223] width 315 height 13
paste textarea "تمنياتي لك بالشفاء العاجل"
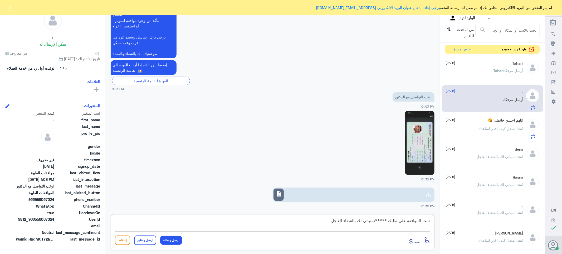
type textarea "تمت الموافقه على طلبك *****تمنياتي لك بالشفاء العاجل"
click at [146, 240] on button "ارسل واغلق" at bounding box center [145, 239] width 22 height 9
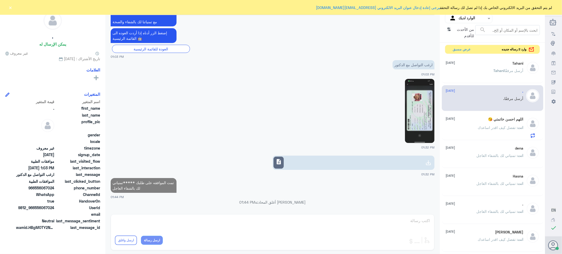
click at [471, 64] on div "Tahani [DATE]" at bounding box center [485, 63] width 78 height 4
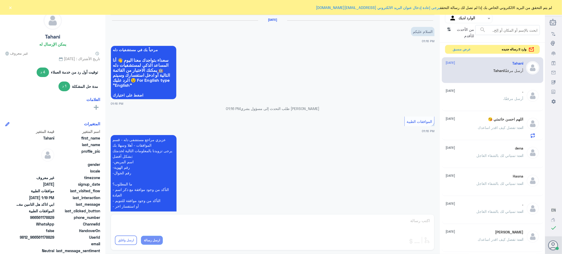
scroll to position [208, 0]
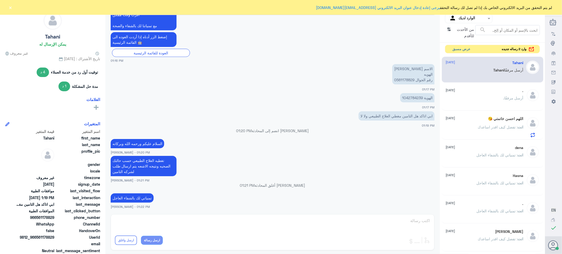
click at [456, 48] on button "عرض مسبق" at bounding box center [461, 49] width 22 height 8
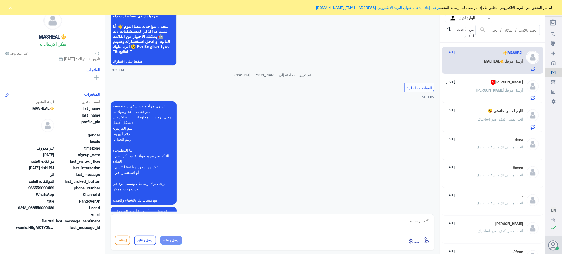
scroll to position [62, 0]
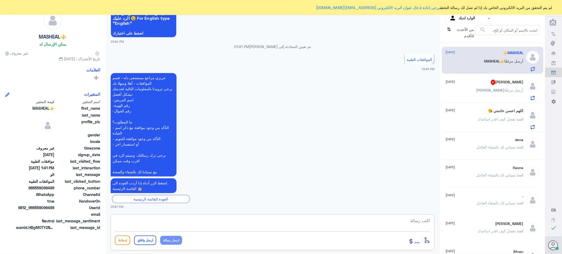
click at [417, 224] on textarea at bounding box center [272, 223] width 315 height 13
type textarea "تفضل كيف اقدر اساعدك"
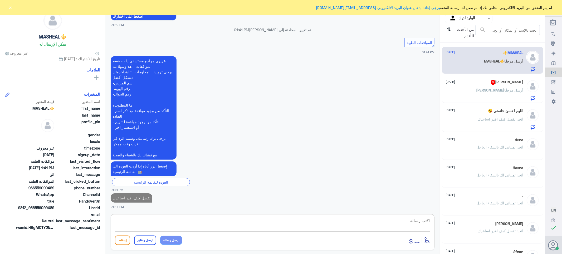
click at [504, 89] on span "أرسل مرفقًا" at bounding box center [513, 90] width 19 height 4
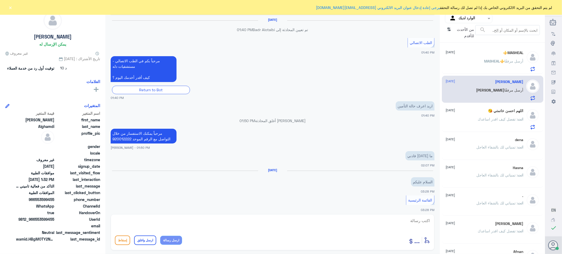
scroll to position [337, 0]
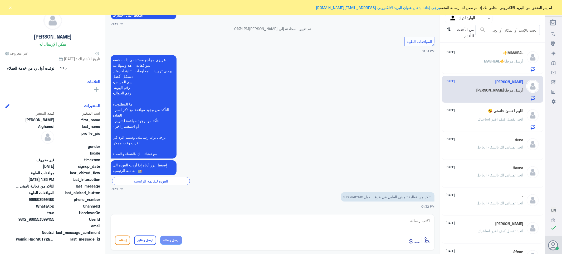
click at [347, 194] on p "التاكد من فعالية تاميني الطبي في فرع النخيل 1063945198" at bounding box center [387, 196] width 93 height 9
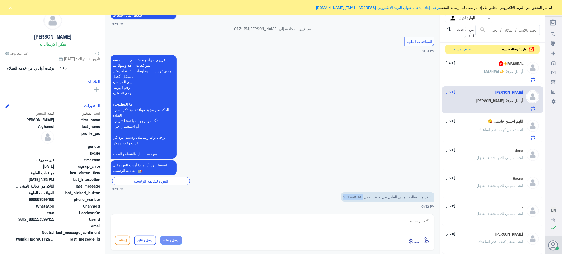
click at [349, 195] on p "التاكد من فعالية تاميني الطبي في فرع النخيل 1063945198" at bounding box center [387, 196] width 93 height 9
click at [498, 65] on span "2" at bounding box center [500, 63] width 4 height 5
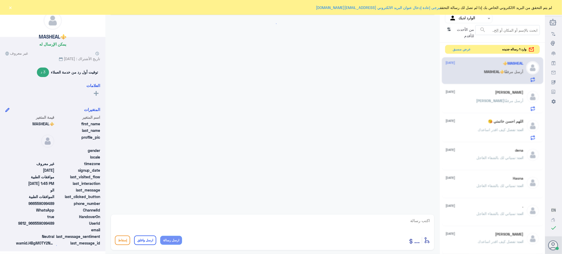
scroll to position [179, 0]
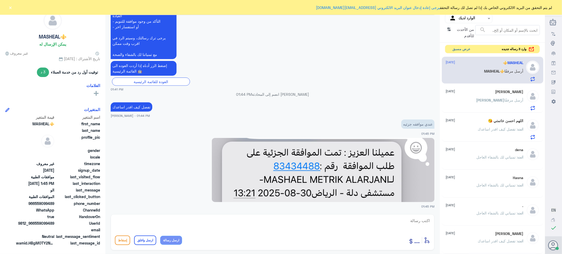
click at [459, 50] on button "عرض مسبق" at bounding box center [461, 49] width 22 height 8
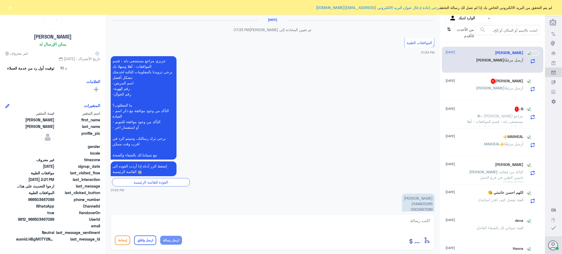
scroll to position [580, 0]
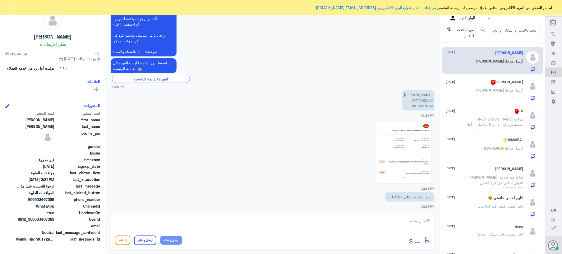
click at [409, 138] on img at bounding box center [403, 152] width 61 height 64
click at [477, 119] on span "N~" at bounding box center [479, 119] width 5 height 4
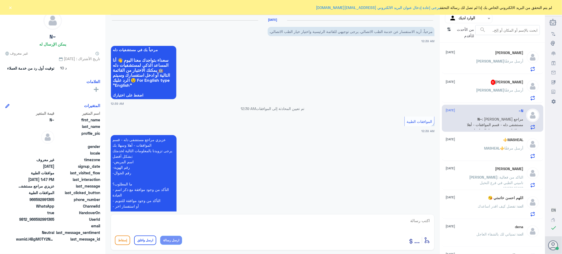
scroll to position [422, 0]
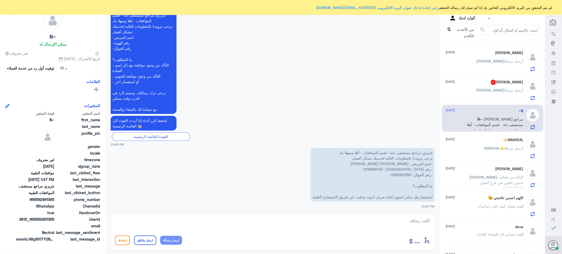
click at [473, 53] on div "[PERSON_NAME] [DATE]" at bounding box center [485, 53] width 78 height 4
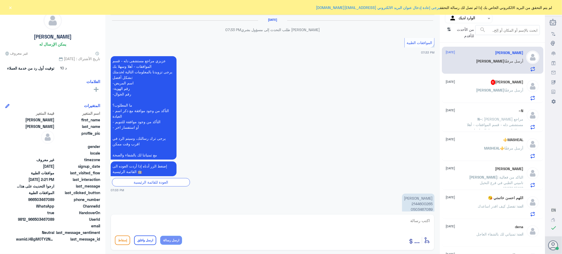
scroll to position [580, 0]
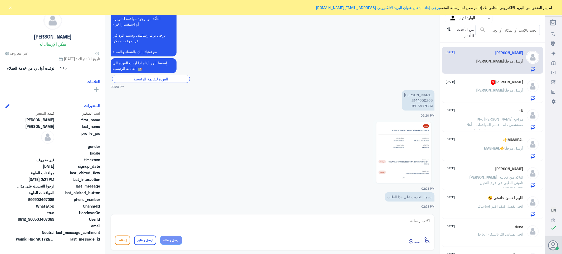
click at [469, 93] on div "[PERSON_NAME] أرسل مرفقًا" at bounding box center [485, 94] width 78 height 12
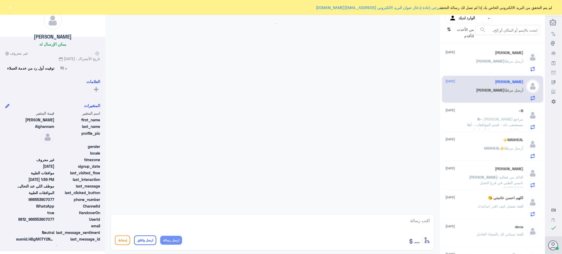
scroll to position [475, 0]
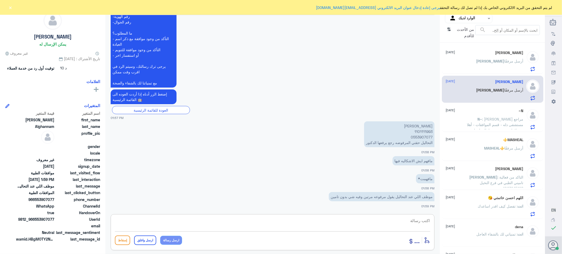
click at [415, 219] on textarea at bounding box center [272, 223] width 315 height 13
click at [419, 131] on p "[PERSON_NAME] 1101111993 0553907077 التحاليل حقتي المرفوضه رجع يرفعها الدكتور" at bounding box center [399, 134] width 70 height 26
click at [413, 219] on textarea at bounding box center [272, 223] width 315 height 13
paste textarea "تمنياتي لك بالشفاء العاجل"
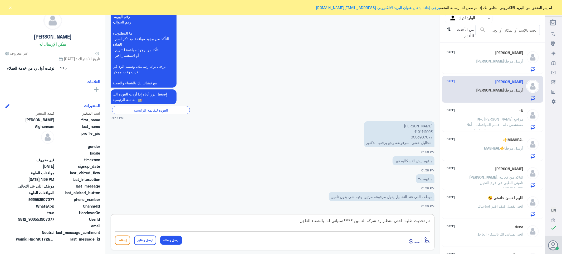
type textarea "تم تحديث طلبك اختي بنتظار رد شركه التامين ****تمنياتي لك بالشفاء العاجل"
drag, startPoint x: 139, startPoint y: 241, endPoint x: 142, endPoint y: 241, distance: 3.4
click at [140, 241] on button "ارسل واغلق" at bounding box center [145, 239] width 22 height 9
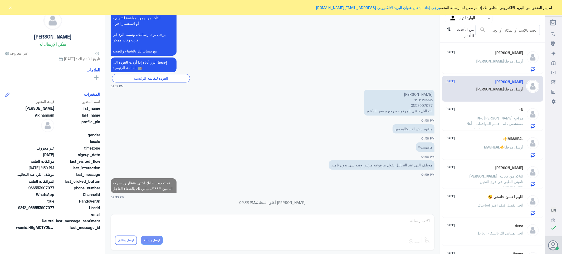
click at [489, 65] on div "[PERSON_NAME] أرسل مرفقًا" at bounding box center [485, 66] width 78 height 12
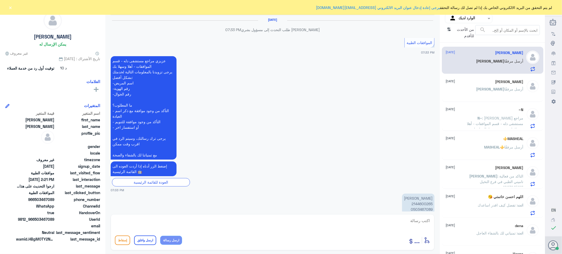
scroll to position [580, 0]
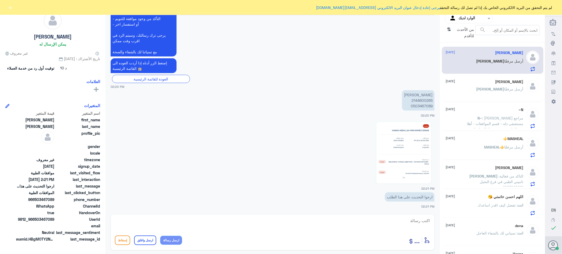
click at [422, 98] on p "[PERSON_NAME] 2144600265 0503467089" at bounding box center [418, 100] width 32 height 20
click at [396, 173] on img at bounding box center [403, 152] width 61 height 64
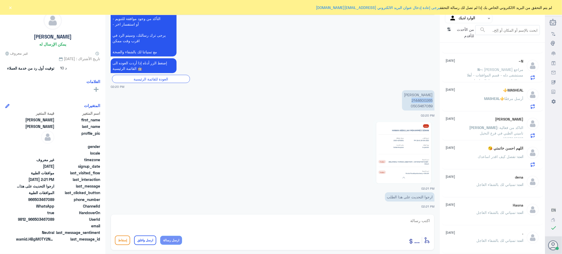
scroll to position [0, 0]
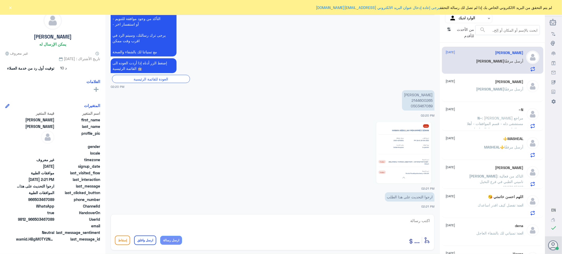
click at [488, 198] on h5 "اللهم احسن خاتمتي 😘" at bounding box center [505, 196] width 35 height 4
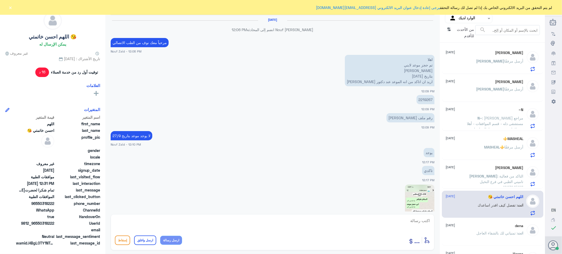
scroll to position [379, 0]
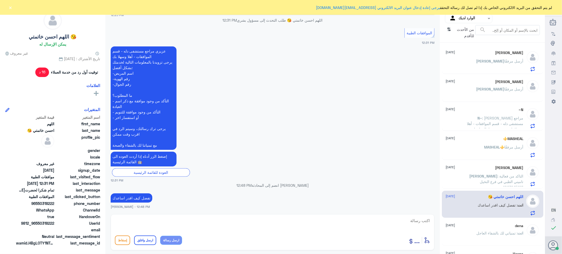
click at [478, 178] on p "[PERSON_NAME] : التاكد من فعالية تاميني الطبي في فرع النخيل 1063945198" at bounding box center [493, 179] width 59 height 13
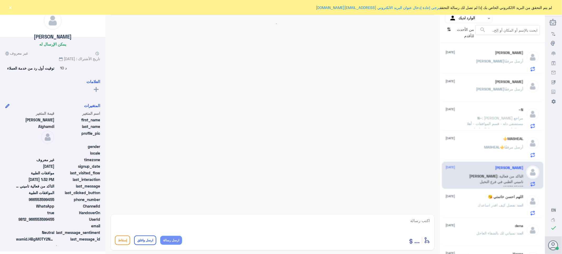
scroll to position [337, 0]
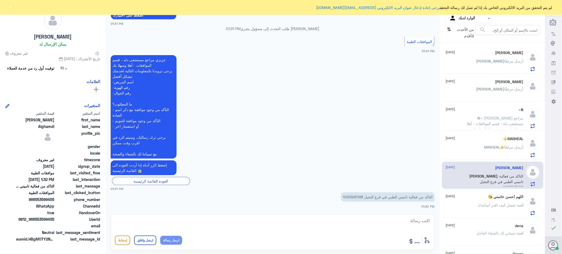
click at [351, 196] on p "التاكد من فعالية تاميني الطبي في فرع النخيل 1063945198" at bounding box center [387, 196] width 93 height 9
click at [407, 222] on textarea at bounding box center [272, 223] width 315 height 13
type textarea "Y"
click at [418, 220] on textarea at bounding box center [272, 223] width 315 height 13
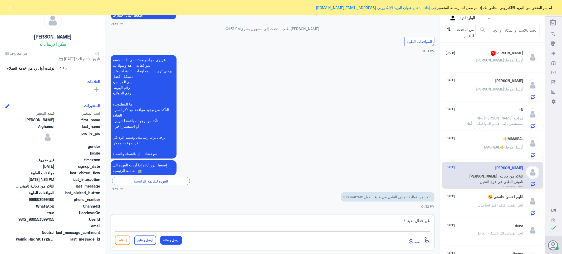
paste textarea "تمنياتي لك بالشفاء العاجل"
type textarea "غير فعال لدينا /تمنياتي لك بالشفاء العاجل"
click at [148, 240] on button "ارسل واغلق" at bounding box center [145, 239] width 22 height 9
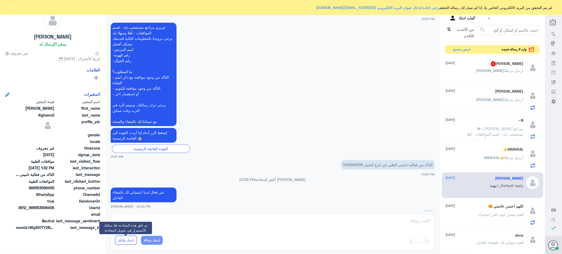
scroll to position [438, 0]
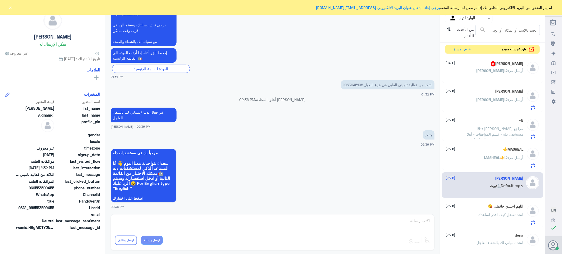
click at [472, 67] on div "[PERSON_NAME] 5 [DATE] [PERSON_NAME] أرسل مرفقًا" at bounding box center [485, 71] width 78 height 20
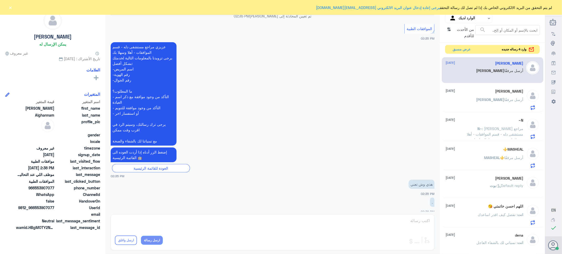
scroll to position [465, 0]
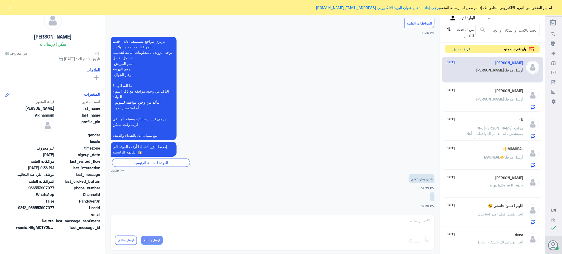
click at [460, 48] on button "عرض مسبق" at bounding box center [461, 49] width 22 height 8
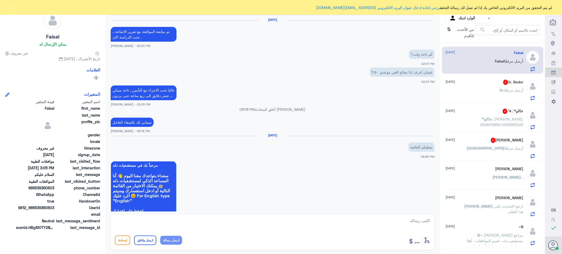
scroll to position [509, 0]
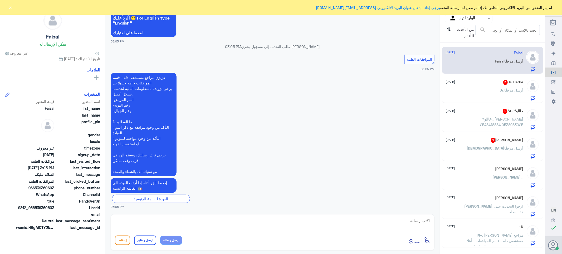
click at [480, 118] on span ": [PERSON_NAME] 2548418884 0538983025" at bounding box center [501, 122] width 43 height 10
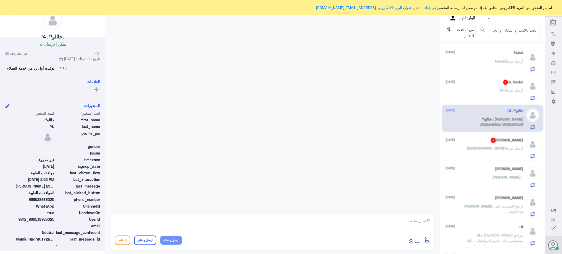
scroll to position [179, 0]
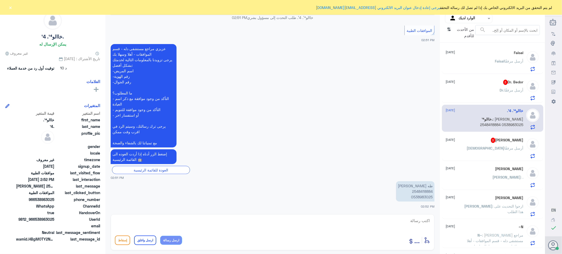
click at [419, 191] on p "[PERSON_NAME] 2548418884 0538983025" at bounding box center [415, 191] width 38 height 20
click at [416, 197] on p "[PERSON_NAME] 2548418884 0538983025" at bounding box center [415, 191] width 38 height 20
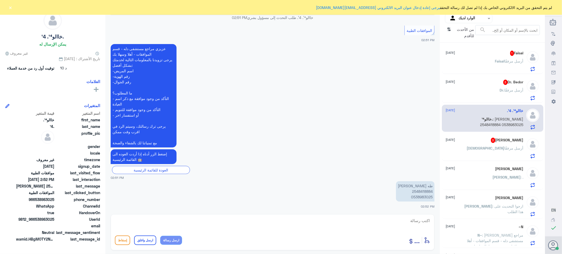
click at [420, 220] on textarea at bounding box center [272, 223] width 315 height 13
type textarea "تفضل كيف اقدر اساعدك"
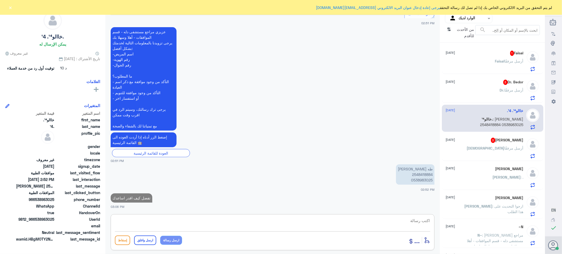
click at [419, 179] on p "[PERSON_NAME] 2548418884 0538983025" at bounding box center [415, 174] width 38 height 20
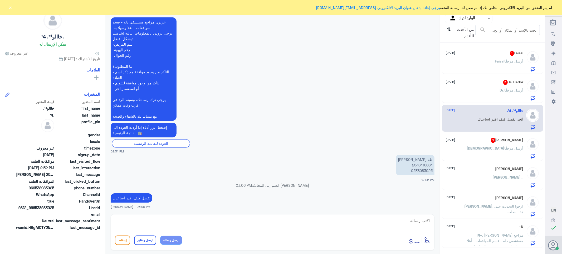
click at [497, 49] on div "[PERSON_NAME] 1 [DATE][PERSON_NAME] أرسل مرفقًا" at bounding box center [492, 60] width 101 height 27
click at [492, 56] on div "[PERSON_NAME] 1 [DATE][PERSON_NAME] أرسل مرفقًا" at bounding box center [485, 61] width 78 height 21
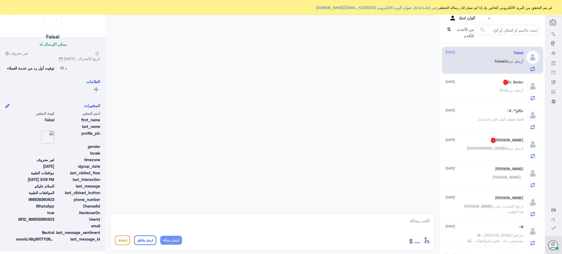
scroll to position [565, 0]
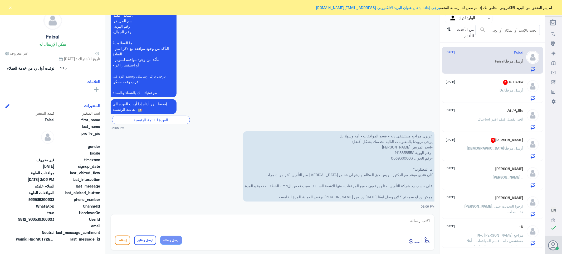
click at [400, 152] on p "عزيزي مراجع مستشفى دله - قسم الموافقات - أهلا وسهلا بك يرجى تزويدنا بالمعلومات …" at bounding box center [338, 166] width 191 height 70
click at [427, 218] on textarea at bounding box center [272, 223] width 315 height 13
type textarea "السلام عليكم ورحمه الله وبركاته"
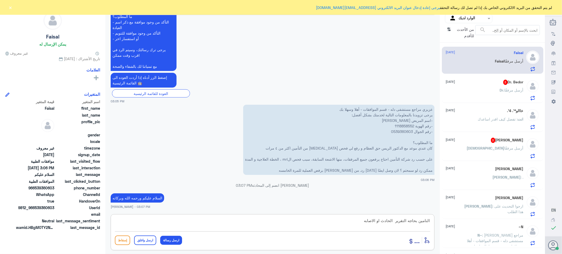
type textarea "النامين بحاجه التقرير الحادث او الاصابه"
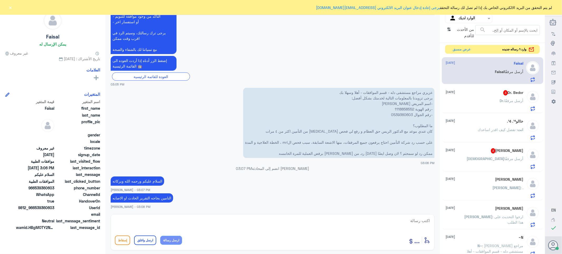
click at [488, 94] on div "Dr. Bedor 3 [DATE]" at bounding box center [485, 92] width 78 height 5
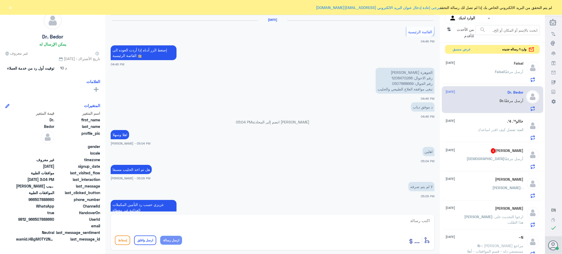
scroll to position [351, 0]
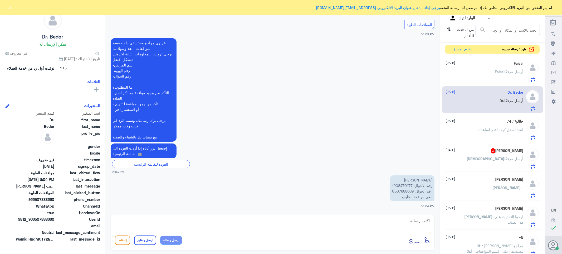
click at [400, 185] on p "[PERSON_NAME] رقم الاحوال: 1208470177 رقم الجوال: 0507888669 نبغى موافقة الحليب" at bounding box center [412, 188] width 44 height 26
click at [413, 218] on textarea at bounding box center [272, 223] width 315 height 13
type textarea "J"
click at [418, 219] on textarea at bounding box center [272, 223] width 315 height 13
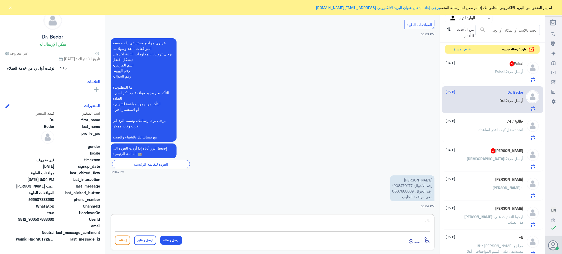
type textarea "J"
paste textarea "تمنياتي لك بالشفاء العاجل"
type textarea "تم تحديث الطلب ****تمنياتي لك بالشفاء العاجل"
drag, startPoint x: 140, startPoint y: 240, endPoint x: 286, endPoint y: 224, distance: 147.0
click at [140, 240] on button "ارسل واغلق" at bounding box center [145, 239] width 22 height 9
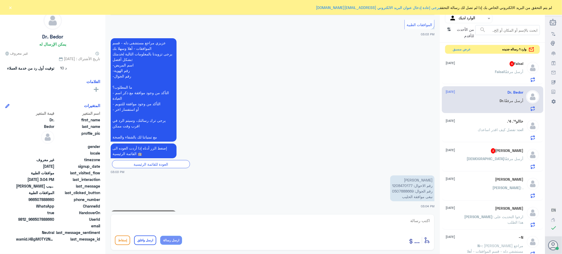
scroll to position [373, 0]
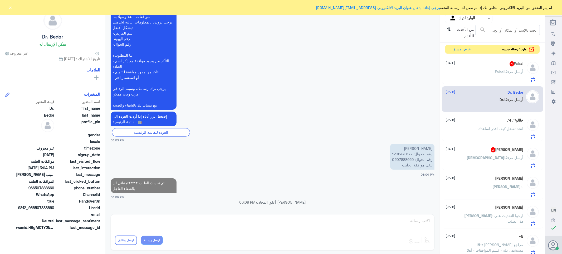
click at [471, 156] on div "[DEMOGRAPHIC_DATA] أرسل مرفقًا" at bounding box center [485, 162] width 78 height 12
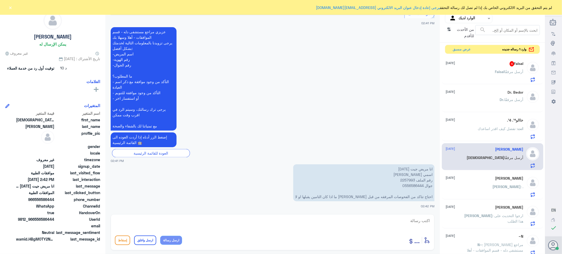
scroll to position [529, 0]
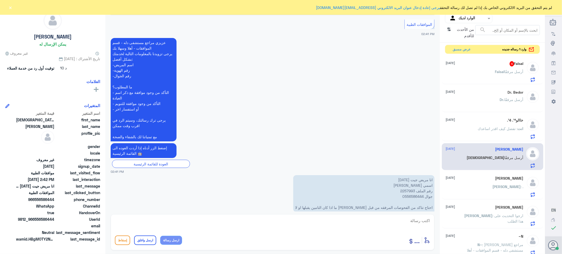
click at [407, 180] on p "انا مريض جيت [DATE] اسمي [PERSON_NAME] رقم الملف 2257993 جوال 0556586444 احتاج …" at bounding box center [363, 193] width 141 height 37
click at [420, 220] on textarea at bounding box center [272, 223] width 315 height 13
type textarea "تفضل متى كان تاريخ الزياره"
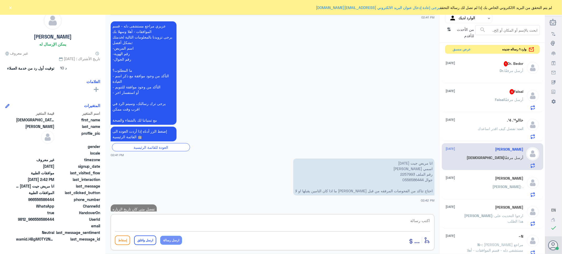
click at [487, 125] on div "خاالو¹⁴. ¹4. [DATE] انت : تفضل كيف اقدر اساعدك" at bounding box center [485, 128] width 78 height 21
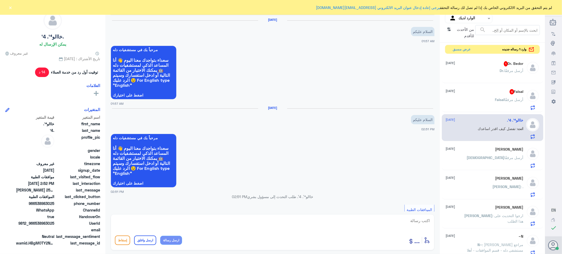
scroll to position [206, 0]
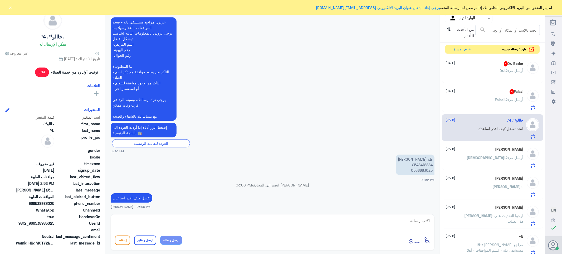
click at [483, 102] on div "[PERSON_NAME] أرسل مرفقًا" at bounding box center [485, 104] width 78 height 12
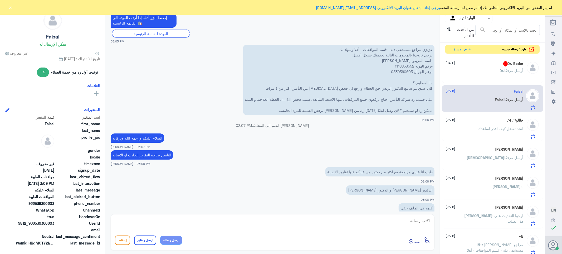
scroll to position [509, 0]
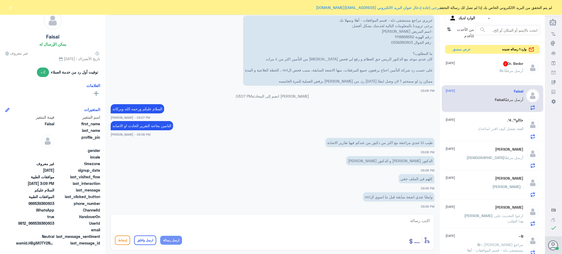
click at [403, 35] on p "عزيزي مراجع مستشفى دله - قسم الموافقات - أهلا وسهلا بك يرجى تزويدنا بالمعلومات …" at bounding box center [338, 51] width 191 height 70
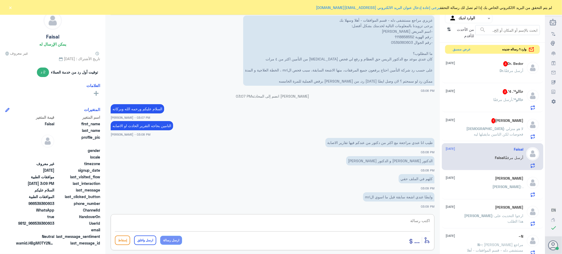
click at [418, 220] on textarea at bounding box center [272, 223] width 315 height 13
type textarea "J"
click at [426, 221] on textarea at bounding box center [272, 223] width 315 height 13
paste textarea "تمنياتي لك بالشفاء العاجل"
type textarea "تم تحديث طلبك /تمنياتي لك بالشفاء العاجل"
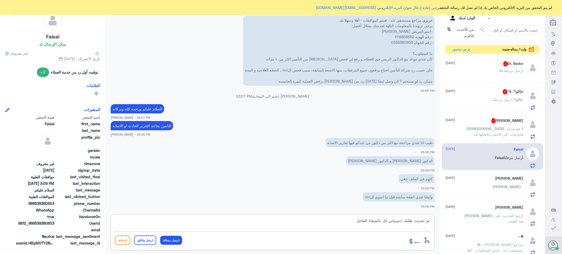
click at [140, 240] on button "ارسل واغلق" at bounding box center [145, 239] width 22 height 9
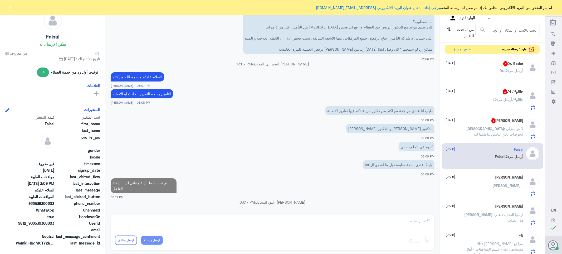
scroll to position [530, 0]
click at [487, 124] on div "[PERSON_NAME] 1 [DATE][PERSON_NAME] : لا هو منزلي فحوصات لكن التامين مايقبلها ل…" at bounding box center [485, 128] width 78 height 21
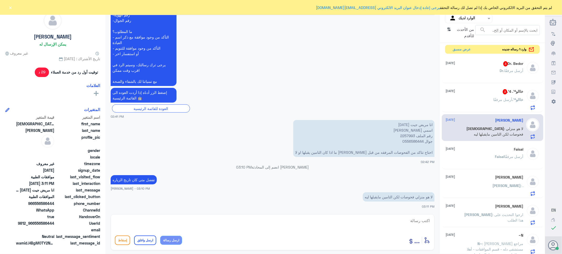
scroll to position [495, 0]
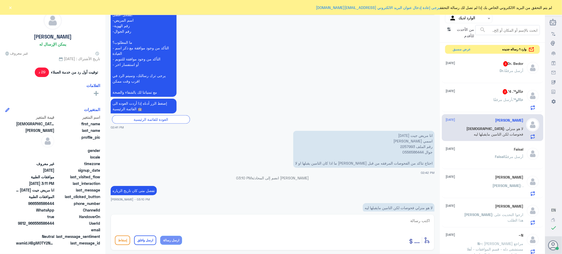
click at [476, 103] on div "خاالو¹⁴. أرسل مرفقًا" at bounding box center [485, 104] width 78 height 12
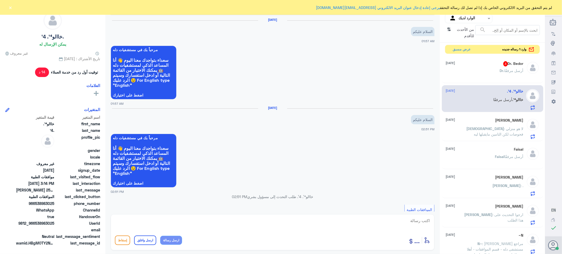
scroll to position [259, 0]
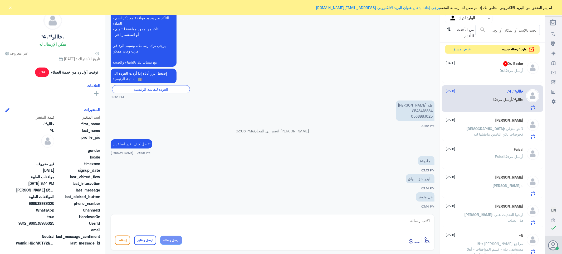
click at [422, 221] on textarea at bounding box center [272, 223] width 315 height 13
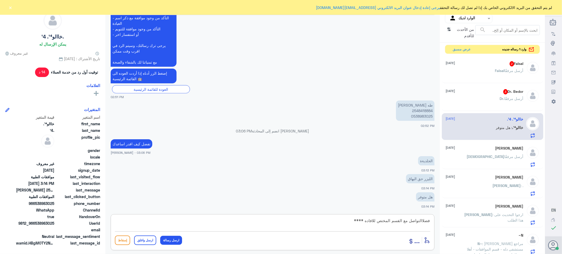
paste textarea "تمنياتي لك بالشفاء العاجل"
type textarea "فضلاالتواصل مع القسم المختص للافاده ****تمنياتي لك بالشفاء العاجل"
click at [143, 240] on button "ارسل واغلق" at bounding box center [145, 239] width 22 height 9
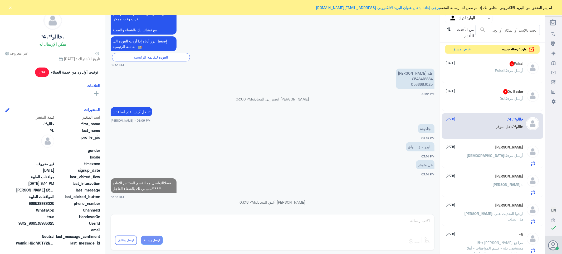
click at [493, 98] on div "Dr. أرسل مرفقًا" at bounding box center [485, 103] width 78 height 12
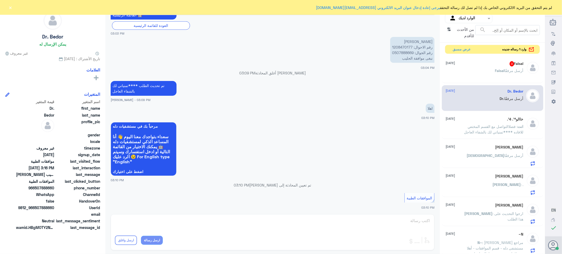
scroll to position [255, 0]
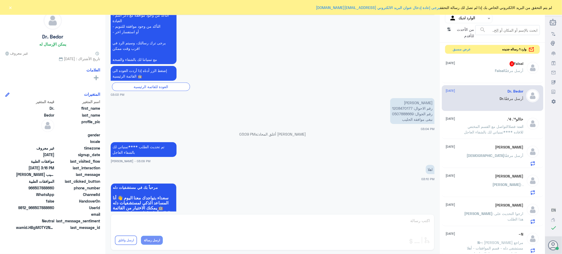
click at [398, 107] on p "[PERSON_NAME] رقم الاحوال: 1208470177 رقم الجوال: 0507888669 نبغى موافقة الحليب" at bounding box center [412, 111] width 44 height 26
click at [482, 71] on div "[PERSON_NAME] أرسل مرفقًا" at bounding box center [485, 75] width 78 height 12
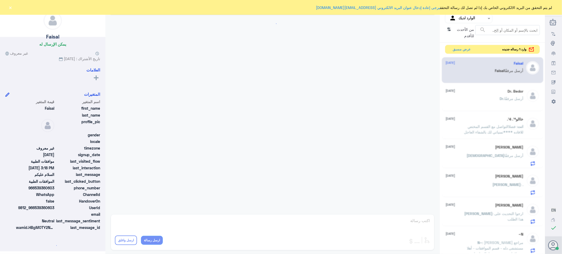
scroll to position [545, 0]
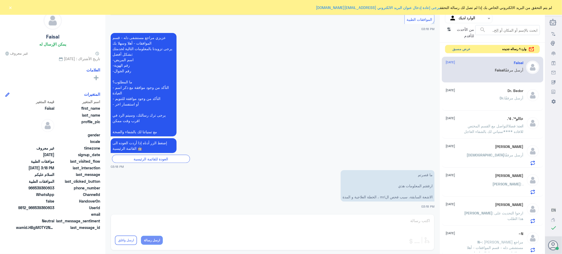
click at [457, 49] on button "عرض مسبق" at bounding box center [461, 49] width 22 height 8
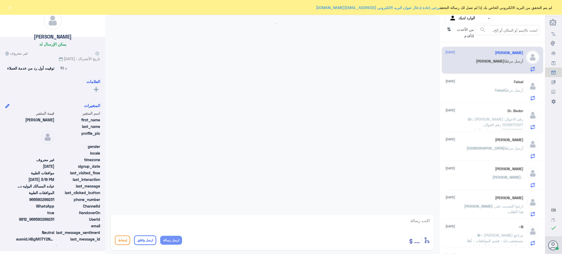
scroll to position [171, 0]
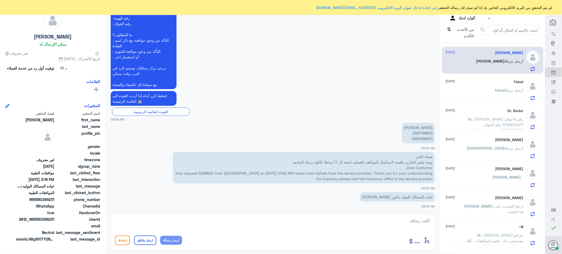
click at [204, 171] on p "مساء الخير يوجد بعض التقارير ناقصه لاستكمال الموافقه بالعمليه اشعه ال CT وخطا ب…" at bounding box center [303, 167] width 261 height 31
click at [417, 133] on p "[PERSON_NAME] 2597196613 0580299231" at bounding box center [418, 133] width 32 height 20
click at [420, 222] on textarea at bounding box center [272, 223] width 315 height 13
click at [425, 222] on textarea at bounding box center [272, 223] width 315 height 13
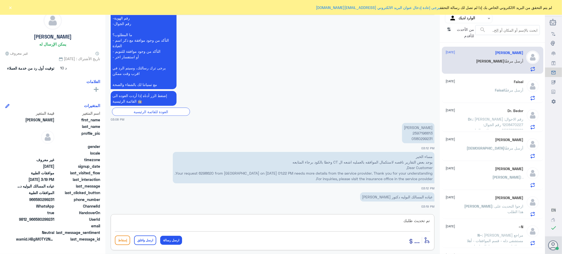
paste textarea "تمنياتي لك بالشفاء العاجل"
click at [404, 220] on textarea "تم تحديث طلبك تمنياتي لك بالشفاء العاجل" at bounding box center [272, 223] width 315 height 13
type textarea "تم تحديث طلبك ****تمنياتي لك بالشفاء العاجل"
click at [146, 240] on button "ارسل واغلق" at bounding box center [145, 239] width 22 height 9
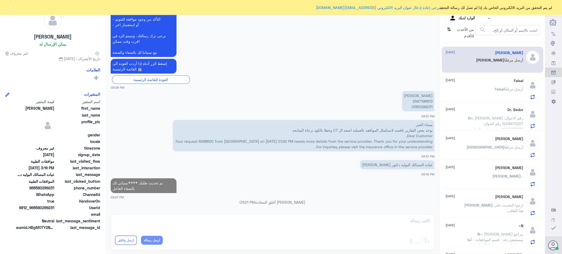
click at [484, 90] on div "[PERSON_NAME] أرسل مرفقًا" at bounding box center [485, 93] width 78 height 12
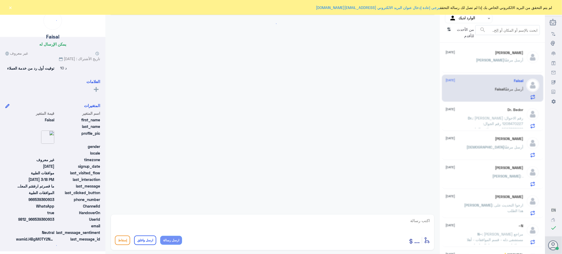
scroll to position [545, 0]
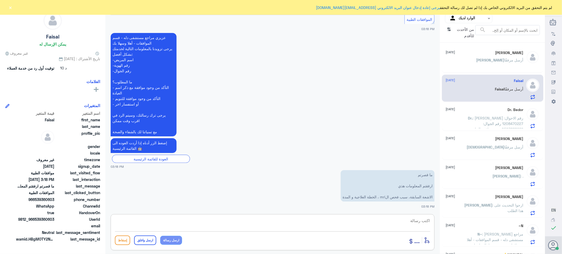
click at [423, 223] on textarea at bounding box center [272, 223] width 315 height 13
paste textarea "تمنياتي لك بالشفاء العاجل"
type textarea "تمنياتي لك بالشفاء العاجل"
click at [142, 241] on button "ارسل واغلق" at bounding box center [145, 239] width 22 height 9
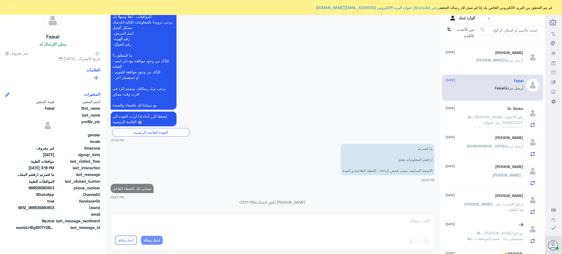
click at [505, 120] on span ": [PERSON_NAME] رقم الاحوال: 1208470227 رقم الجوال: 0507888669 نبغى موافقة الحل…" at bounding box center [496, 123] width 53 height 16
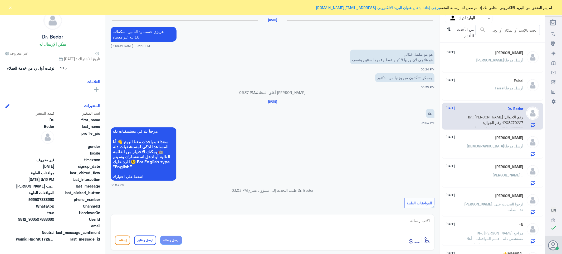
scroll to position [489, 0]
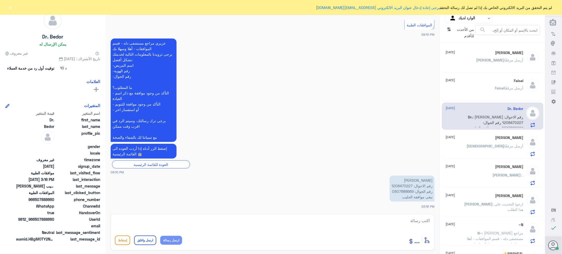
click at [420, 221] on textarea at bounding box center [272, 223] width 315 height 13
paste textarea "تمنياتي لك بالشفاء العاجل"
type textarea "تم تحديث الطلب في حاله الرفض التواصل مع شركه التامين /تمنياتي لك بالشفاء العاجل"
click at [146, 238] on button "ارسل واغلق" at bounding box center [145, 239] width 22 height 9
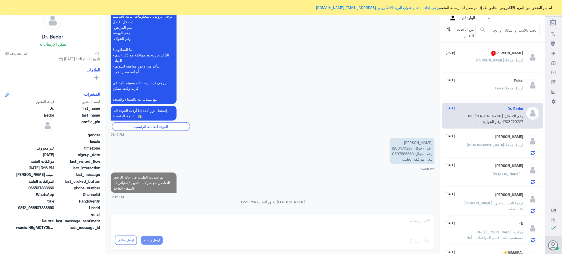
click at [471, 59] on div "[PERSON_NAME] مرفقًا" at bounding box center [485, 64] width 78 height 12
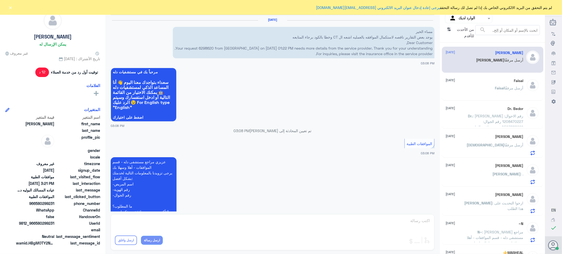
scroll to position [283, 0]
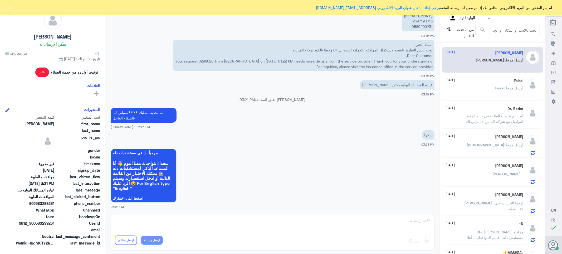
click at [480, 93] on div "[PERSON_NAME] أرسل مرفقًا" at bounding box center [485, 92] width 78 height 12
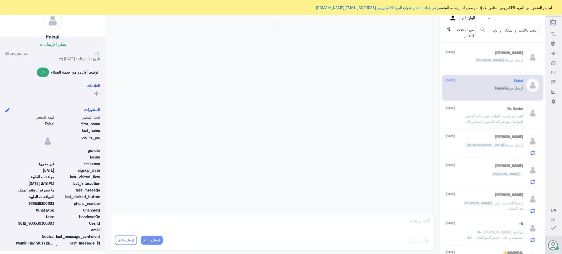
scroll to position [357, 0]
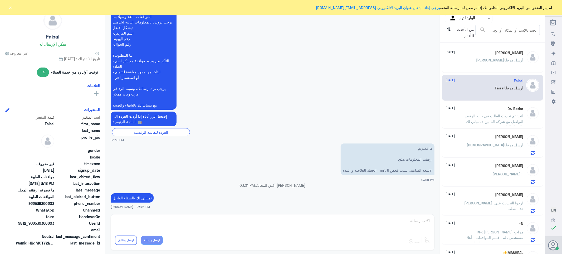
click at [487, 117] on span ": تم تحديث الطلب في حاله الرفض التواصل مع شركه التامين /تمنياتي لك بالشفاء العا…" at bounding box center [494, 121] width 58 height 16
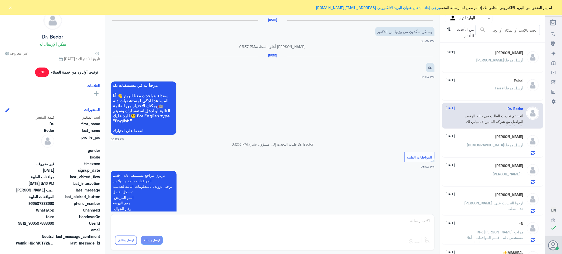
scroll to position [481, 0]
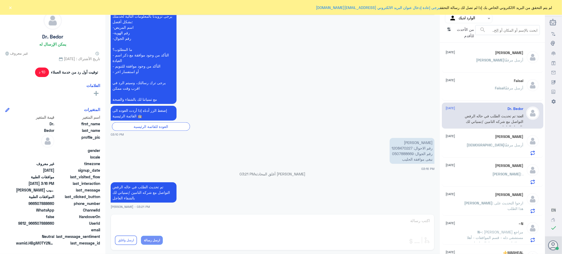
click at [476, 144] on div "[DEMOGRAPHIC_DATA] أرسل مرفقًا" at bounding box center [485, 149] width 78 height 12
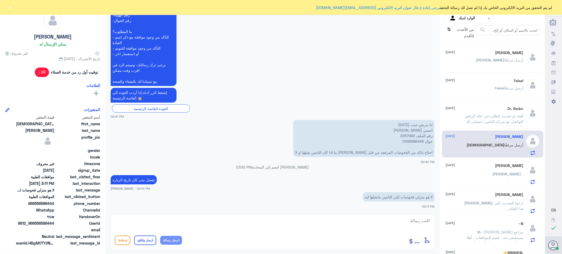
scroll to position [495, 0]
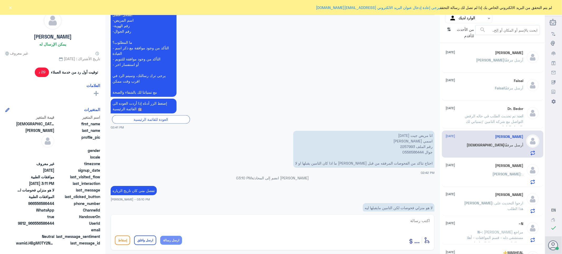
click at [491, 197] on div "[PERSON_NAME] [DATE][PERSON_NAME] : ارجوا التحديث على هذا الطلب" at bounding box center [485, 202] width 78 height 21
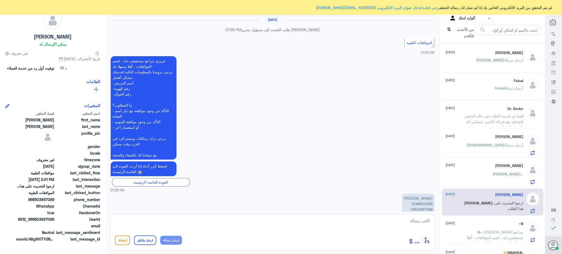
scroll to position [580, 0]
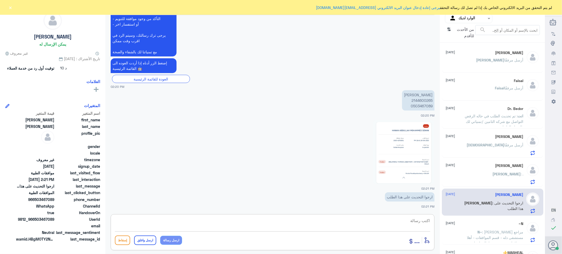
click at [412, 222] on textarea at bounding box center [272, 223] width 315 height 13
paste textarea "تمنياتي لك بالشفاء العاجل"
type textarea "تم تحديث طلبك /تمنياتي لك بالشفاء العاجل"
click at [141, 241] on button "ارسل واغلق" at bounding box center [145, 239] width 22 height 9
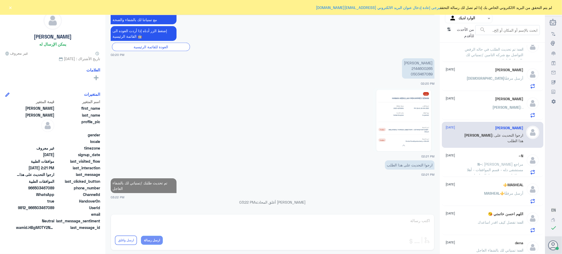
scroll to position [88, 0]
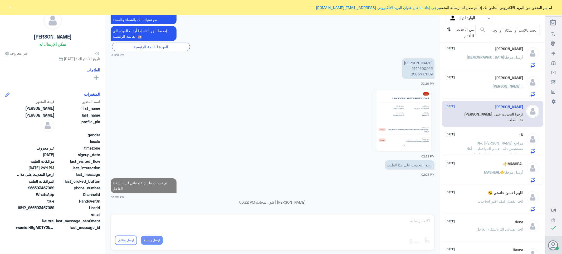
click at [480, 147] on span ": [PERSON_NAME] مراجع مستشفى دله - قسم الموافقات - أهلا وسهلا بك يرجى تزويدنا ب…" at bounding box center [495, 168] width 56 height 54
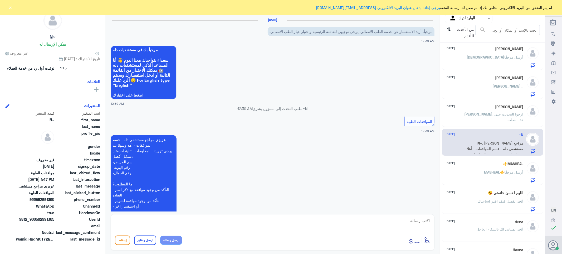
scroll to position [422, 0]
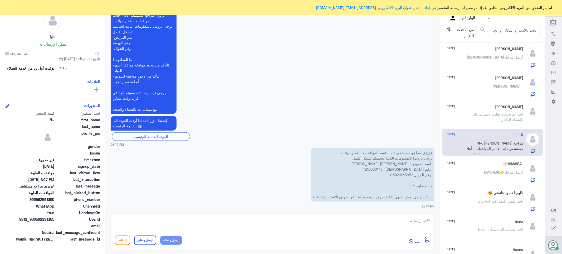
click at [478, 172] on div "MASHEAL⚜️ أرسل مرفقًا" at bounding box center [485, 176] width 78 height 12
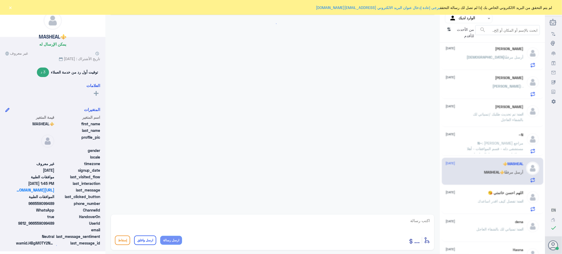
scroll to position [179, 0]
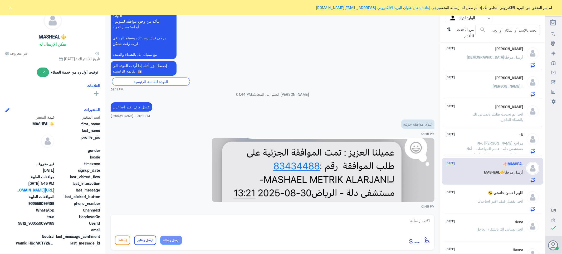
click at [487, 199] on span ": تفضل كيف اقدر اساعدك" at bounding box center [498, 201] width 40 height 4
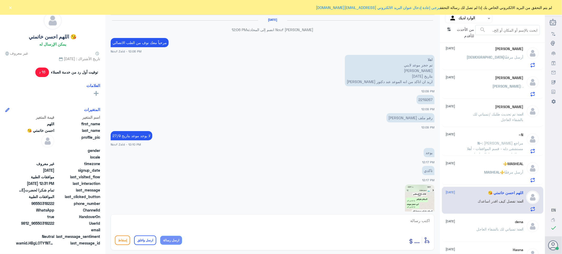
scroll to position [379, 0]
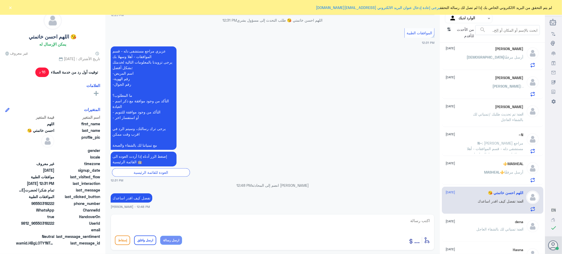
click at [487, 140] on p "N~ : عزيزي مراجع مستشفى دله - قسم الموافقات - أهلا وسهلا بك يرجى تزويدنا بالمعل…" at bounding box center [493, 146] width 59 height 13
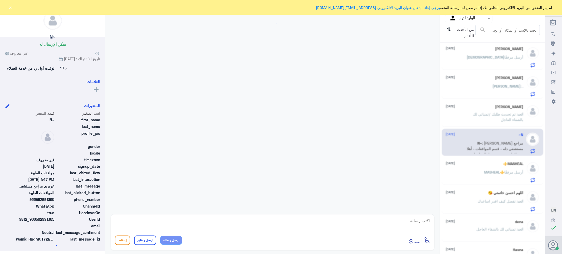
scroll to position [422, 0]
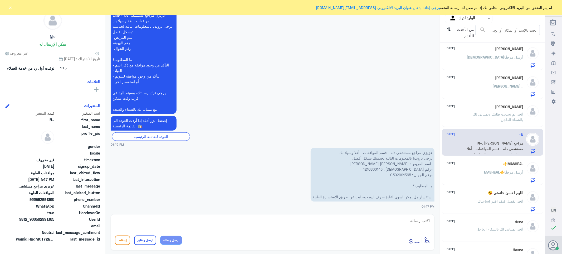
click at [467, 19] on input "text" at bounding box center [472, 18] width 29 height 6
click at [464, 47] on لديك "الوارد لديك" at bounding box center [470, 46] width 17 height 4
click at [464, 54] on div "[PERSON_NAME] [DATE][PERSON_NAME] أرسل مرفقًا" at bounding box center [485, 57] width 78 height 21
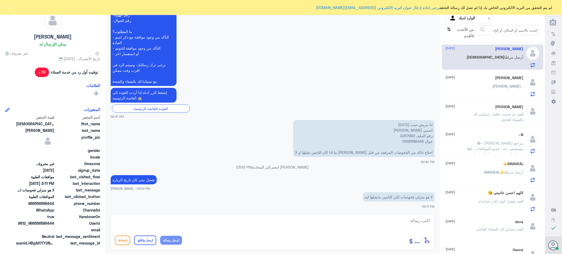
scroll to position [495, 0]
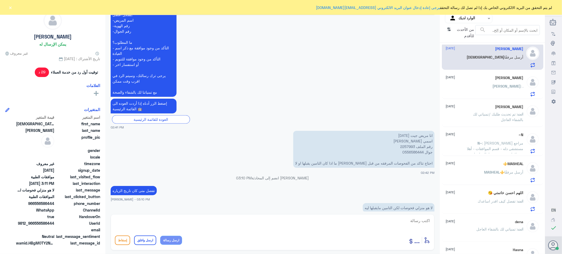
click at [484, 83] on div "[PERSON_NAME] [DATE] Sara : ." at bounding box center [485, 86] width 78 height 21
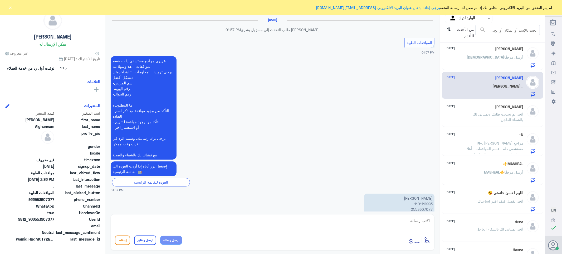
scroll to position [465, 0]
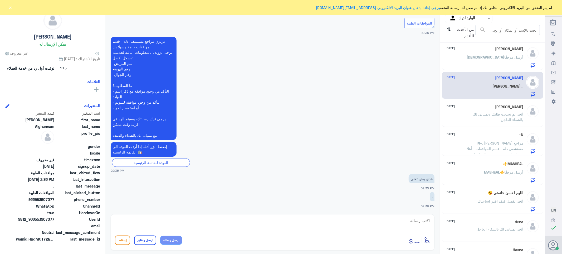
click at [484, 120] on p "انت : تم تحديث طلبك /تمنياتي لك بالشفاء العاجل" at bounding box center [493, 117] width 59 height 13
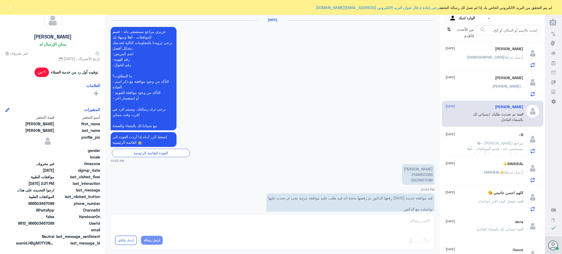
scroll to position [583, 0]
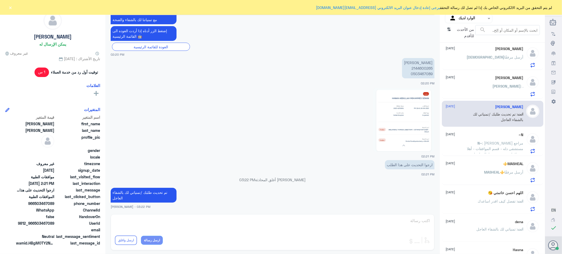
click at [480, 143] on span ": [PERSON_NAME] مراجع مستشفى دله - قسم الموافقات - أهلا وسهلا بك يرجى تزويدنا ب…" at bounding box center [495, 168] width 56 height 54
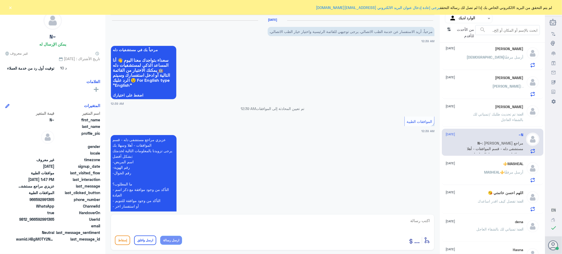
scroll to position [422, 0]
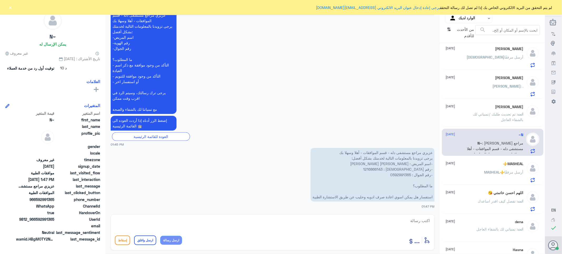
click at [481, 172] on div "MASHEAL⚜️ أرسل مرفقًا" at bounding box center [485, 176] width 78 height 12
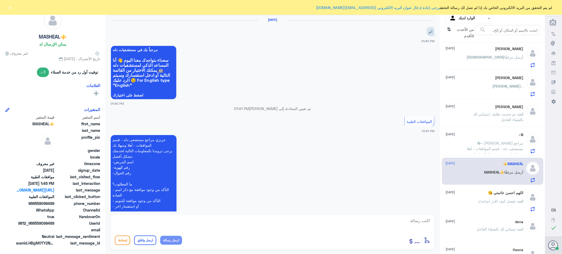
scroll to position [179, 0]
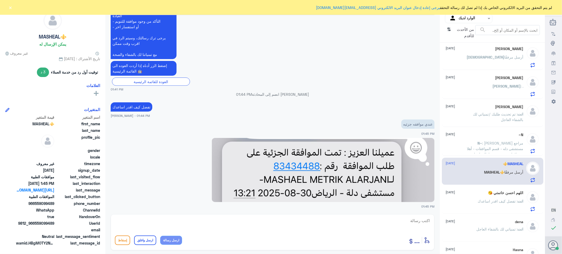
click at [495, 194] on h5 "اللهم احسن خاتمتي 😘" at bounding box center [505, 192] width 35 height 4
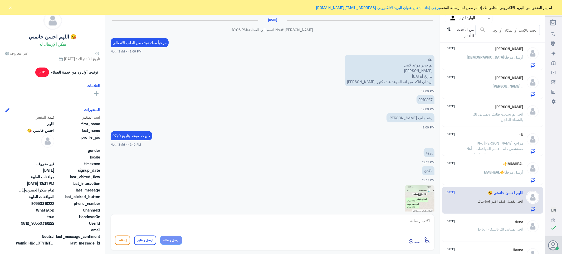
scroll to position [379, 0]
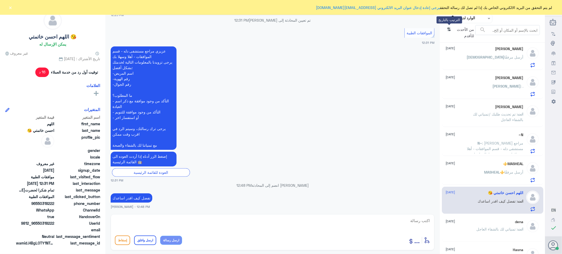
click at [447, 30] on icon "⇅" at bounding box center [449, 31] width 4 height 13
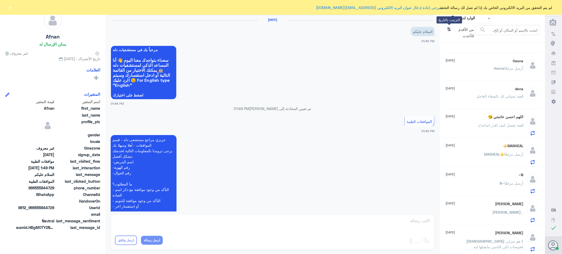
scroll to position [85, 0]
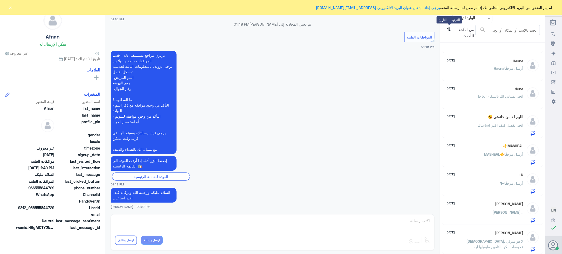
click at [449, 28] on icon "⇅" at bounding box center [449, 31] width 4 height 13
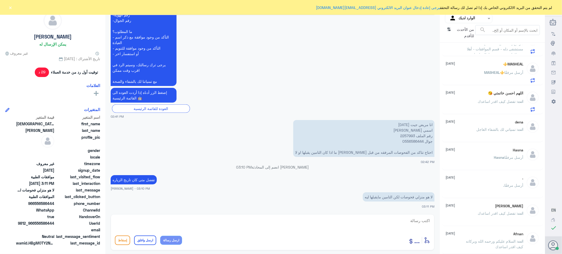
scroll to position [495, 0]
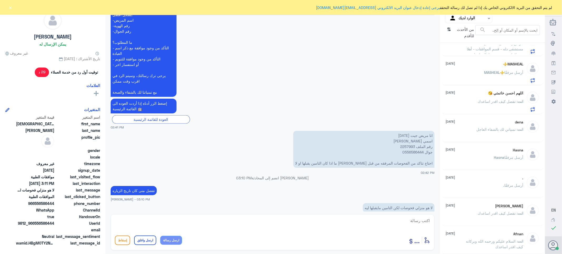
click at [410, 135] on p "انا مريض جيت [DATE] اسمي [PERSON_NAME] رقم الملف 2257993 جوال 0556586444 احتاج …" at bounding box center [363, 149] width 141 height 37
click at [419, 220] on textarea at bounding box center [272, 223] width 315 height 13
type textarea "H"
click at [422, 219] on textarea at bounding box center [272, 223] width 315 height 13
type textarea "ا"
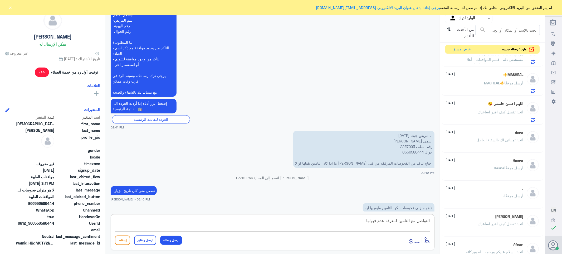
scroll to position [86, 0]
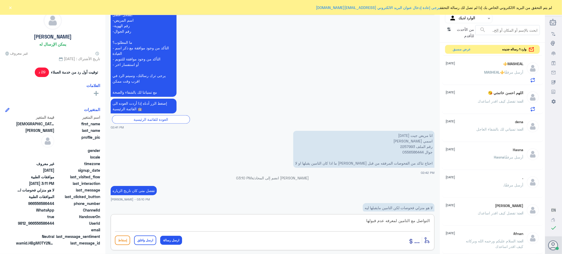
type textarea "التواصل مع التامين لمعرفه عدم قبولها"
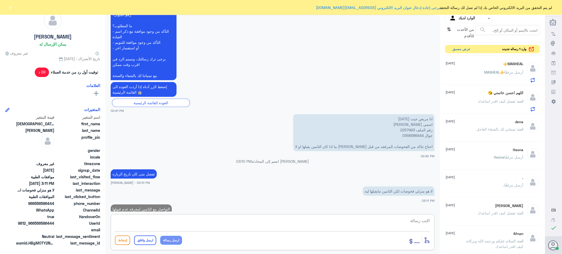
click at [457, 49] on button "عرض مسبق" at bounding box center [461, 49] width 22 height 8
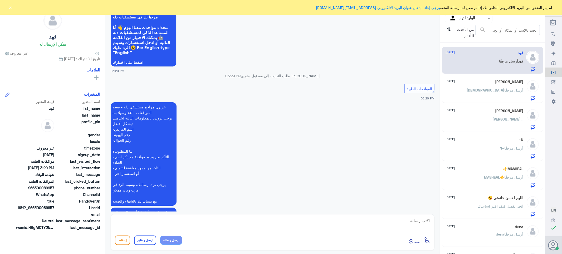
click at [487, 93] on p "[DEMOGRAPHIC_DATA] أرسل مرفقًا" at bounding box center [495, 93] width 57 height 13
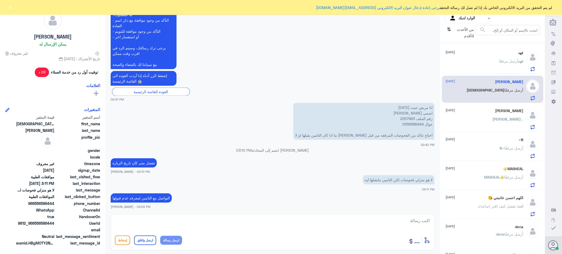
scroll to position [501, 0]
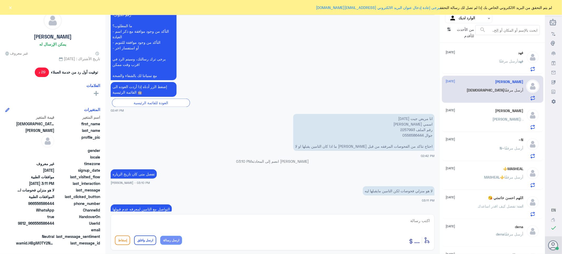
click at [480, 117] on div "[PERSON_NAME] [DATE] Sara : ." at bounding box center [485, 118] width 78 height 21
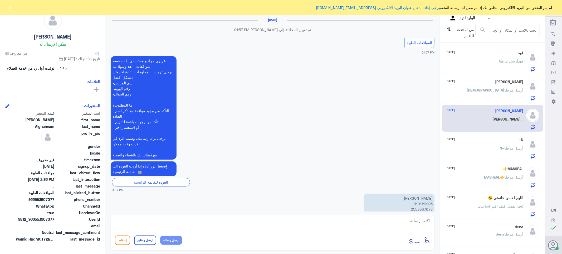
scroll to position [465, 0]
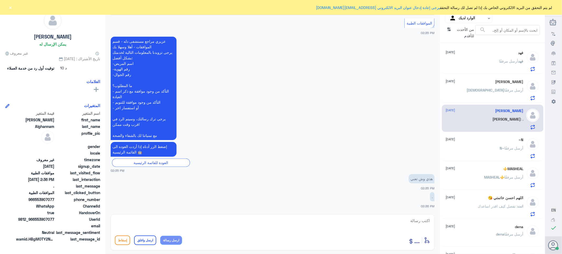
click at [479, 152] on div "N~ أرسل مرفقًا" at bounding box center [485, 152] width 78 height 12
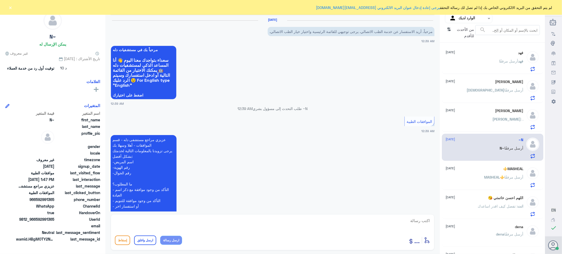
scroll to position [422, 0]
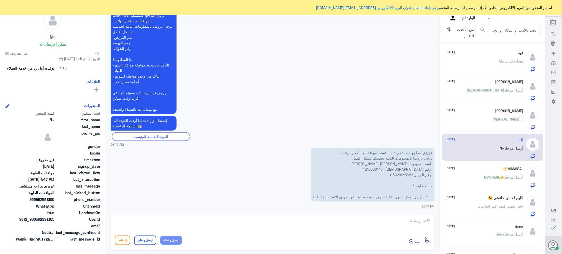
click at [487, 183] on p "MASHEAL⚜️ أرسل مرفقًا" at bounding box center [503, 180] width 39 height 13
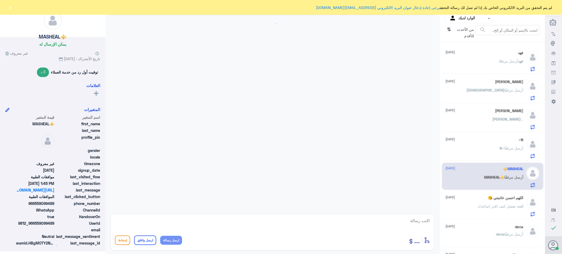
scroll to position [179, 0]
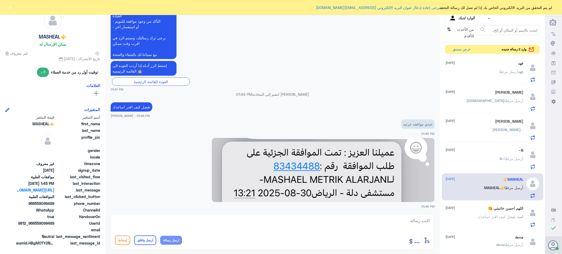
click at [494, 71] on div "[PERSON_NAME] أرسل مرفقًا" at bounding box center [485, 76] width 78 height 12
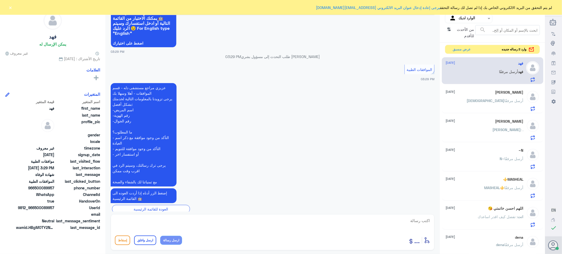
scroll to position [400, 0]
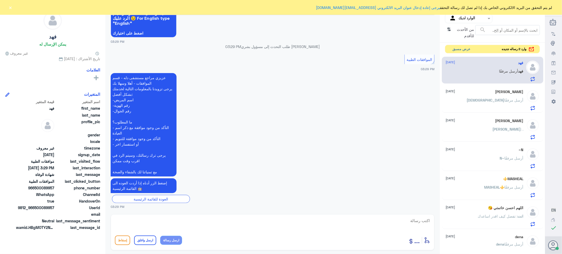
click at [459, 51] on button "عرض مسبق" at bounding box center [461, 49] width 22 height 8
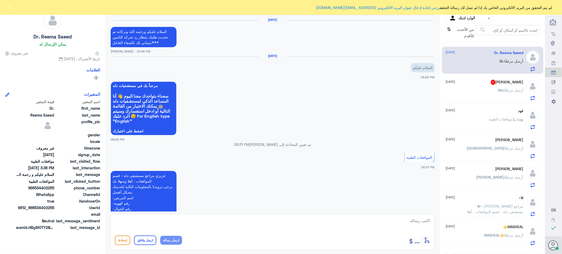
scroll to position [509, 0]
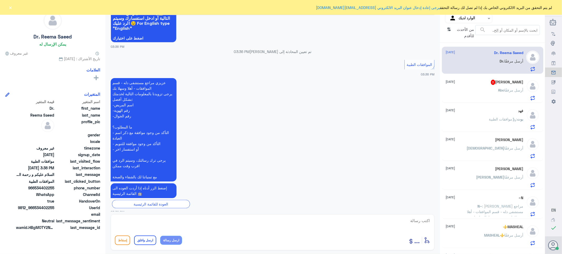
click at [481, 88] on div "[PERSON_NAME] أرسل مرفقًا" at bounding box center [485, 94] width 78 height 12
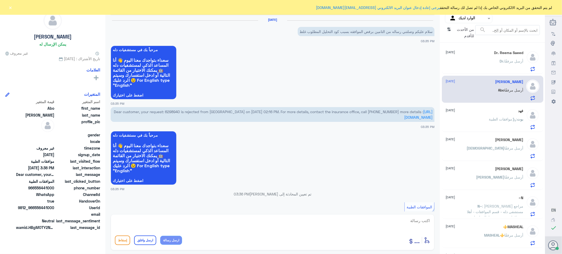
click at [185, 111] on span "Dear customer, your request: 6298940 is rejected from [GEOGRAPHIC_DATA] on [DAT…" at bounding box center [268, 111] width 309 height 4
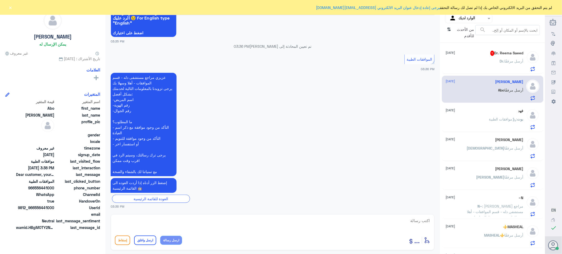
scroll to position [118, 0]
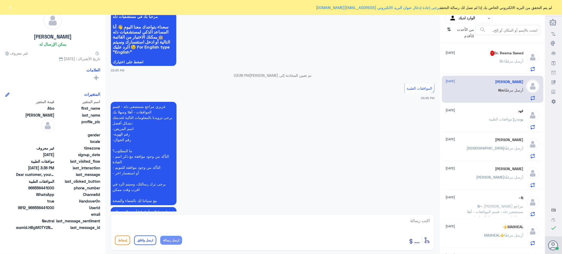
click at [417, 219] on textarea at bounding box center [272, 223] width 315 height 13
click at [427, 222] on textarea at bounding box center [272, 223] width 315 height 13
paste textarea "تمنياتي لك بالشفاء العاجل"
type textarea "تم تحديث الطلب /تمنياتي لك بالشفاء العاجل"
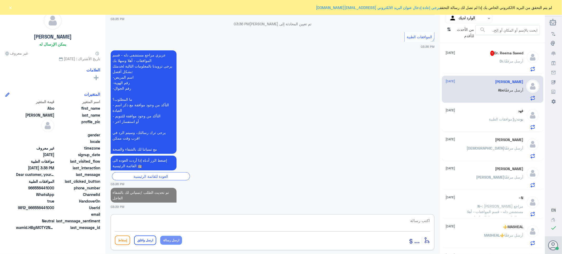
click at [417, 222] on textarea at bounding box center [272, 223] width 315 height 13
paste textarea "تمنياتي لك بالشفاء العاجل"
type textarea "تمنياتي لك بالشفاء العاجل"
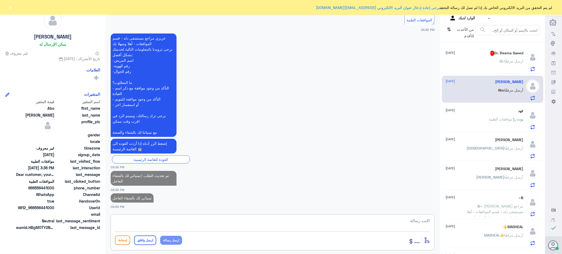
click at [148, 236] on button "ارسل واغلق" at bounding box center [145, 239] width 22 height 9
drag, startPoint x: 148, startPoint y: 237, endPoint x: 434, endPoint y: 227, distance: 286.1
click at [150, 238] on button "ارسل واغلق" at bounding box center [145, 239] width 22 height 9
click at [420, 220] on textarea at bounding box center [272, 223] width 315 height 13
paste textarea "تمنياتي لك بالشفاء العاجل"
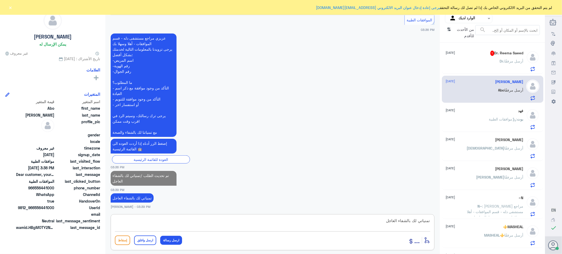
type textarea "تمنياتي لك بالشفاء العاجل"
click at [141, 236] on button "ارسل واغلق" at bounding box center [145, 239] width 22 height 9
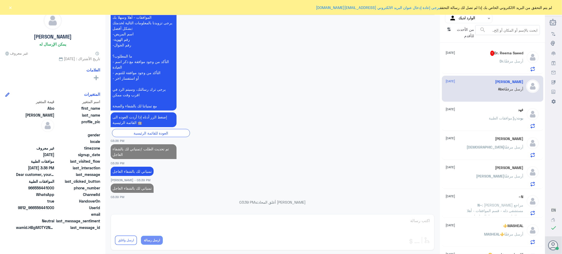
click at [467, 64] on div "Dr. أرسل مرفقًا" at bounding box center [485, 66] width 78 height 12
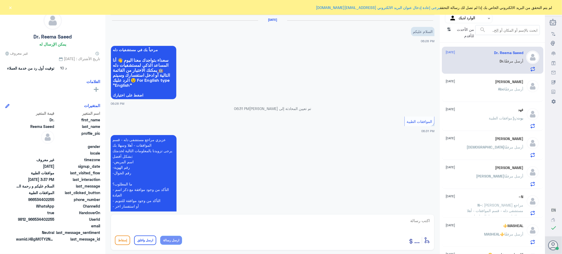
scroll to position [546, 0]
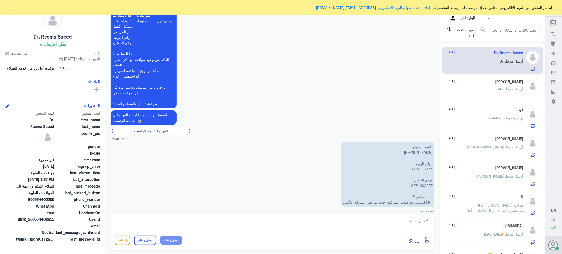
click at [417, 220] on textarea at bounding box center [272, 223] width 315 height 13
click at [411, 222] on textarea "1094101654" at bounding box center [272, 223] width 315 height 13
drag, startPoint x: 408, startPoint y: 221, endPoint x: 449, endPoint y: 227, distance: 41.2
click at [449, 227] on div "قناة واتساب Status × عرض الكل العلامات Agent Filter الوارد لديك search من الأحد…" at bounding box center [272, 127] width 545 height 255
type textarea "1094101654"
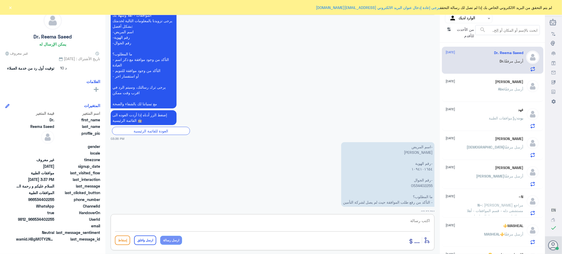
click at [408, 222] on textarea at bounding box center [272, 223] width 315 height 13
type textarea "السلام عليكم ورحمه الله وبركاته تم ارسال الطلب بنتظار رد التامين"
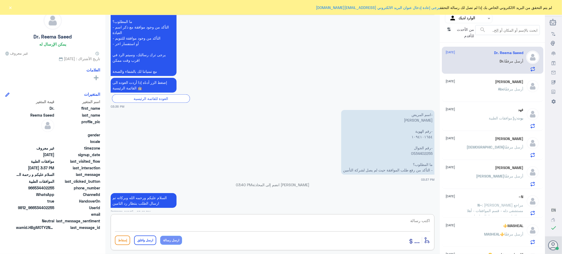
click at [416, 223] on textarea at bounding box center [272, 223] width 315 height 13
paste textarea "تمنياتي لك بالشفاء العاجل"
type textarea "تمنياتي لك بالشفاء العاجل"
click at [141, 238] on button "ارسل واغلق" at bounding box center [145, 239] width 22 height 9
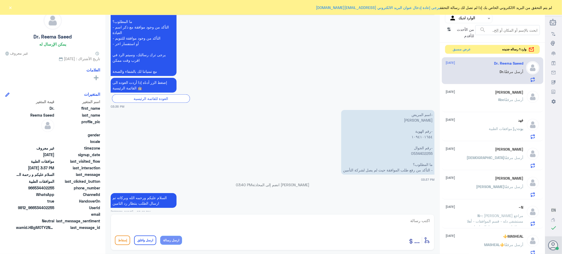
scroll to position [586, 0]
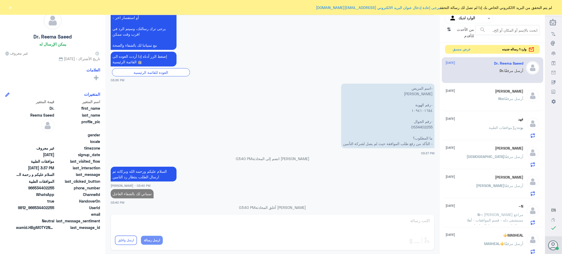
click at [490, 95] on div "[PERSON_NAME] [DATE] [PERSON_NAME] أرسل مرفقًا" at bounding box center [485, 99] width 78 height 20
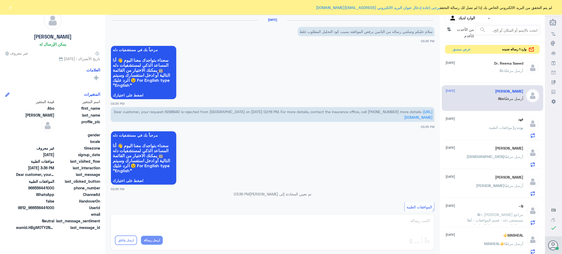
scroll to position [213, 0]
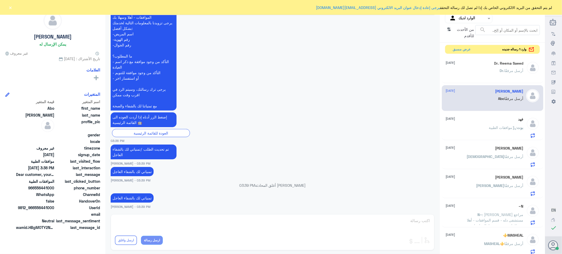
click at [482, 69] on div "Dr. Reema Saeed [DATE] Dr. أرسل مرفقًا" at bounding box center [485, 71] width 78 height 20
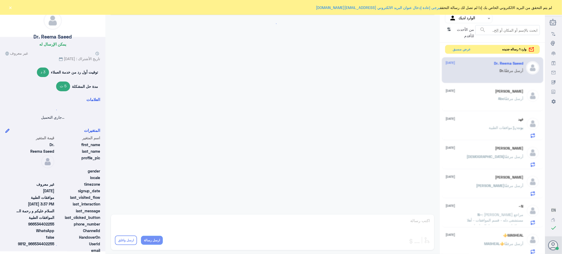
scroll to position [515, 0]
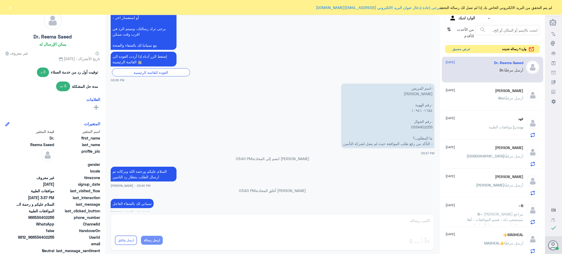
click at [459, 48] on button "عرض مسبق" at bounding box center [461, 49] width 22 height 8
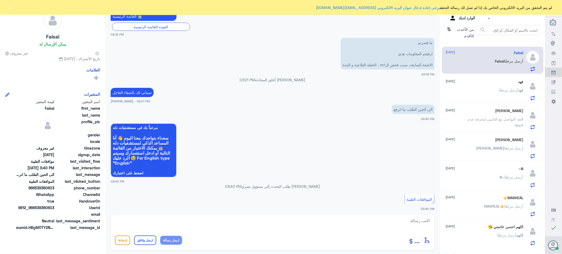
scroll to position [328, 0]
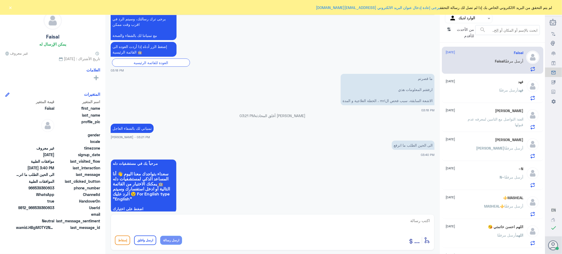
click at [290, 53] on app-msgs-text "إضغط الزر أدناه إذا أردت العوده الى القائمة الرئيسية 🤖" at bounding box center [273, 49] width 324 height 15
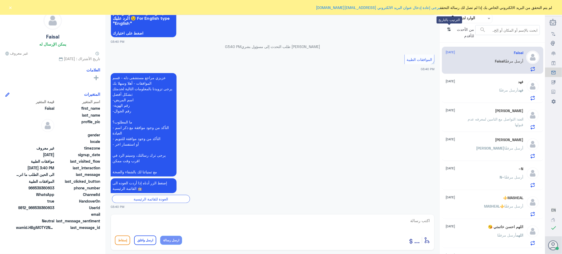
click at [449, 32] on icon "⇅" at bounding box center [449, 31] width 4 height 13
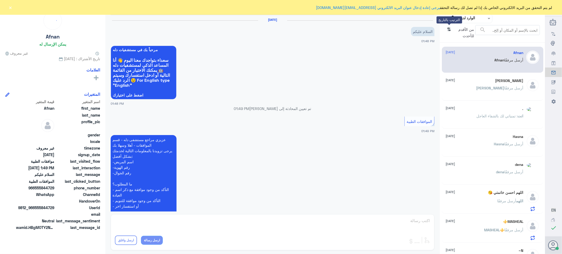
scroll to position [85, 0]
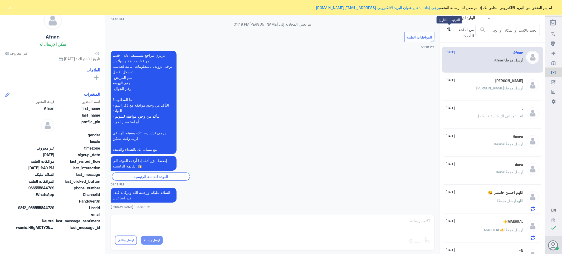
click at [449, 32] on icon "⇅" at bounding box center [449, 31] width 4 height 13
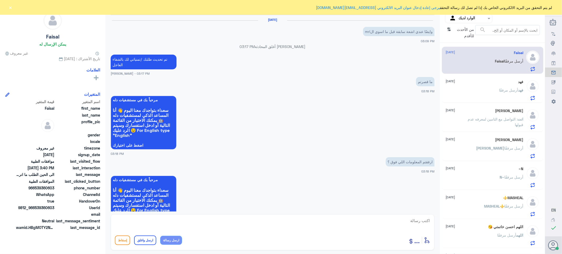
scroll to position [503, 0]
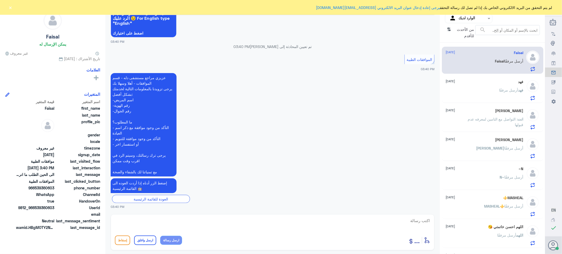
click at [464, 83] on div "فهد [DATE]" at bounding box center [485, 82] width 78 height 4
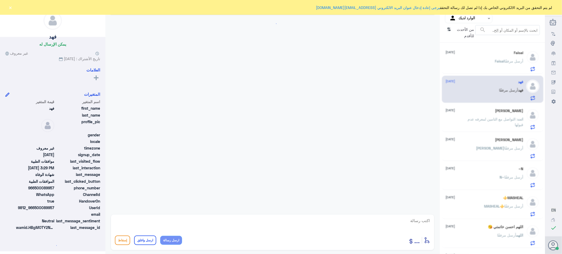
scroll to position [400, 0]
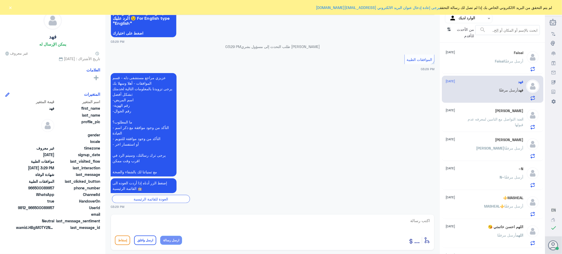
click at [10, 8] on button "×" at bounding box center [10, 7] width 5 height 5
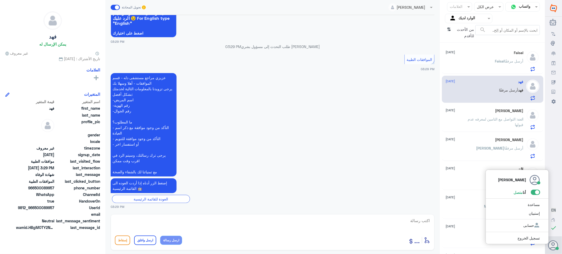
click at [536, 192] on span at bounding box center [535, 191] width 9 height 5
click at [0, 0] on input "checkbox" at bounding box center [0, 0] width 0 height 0
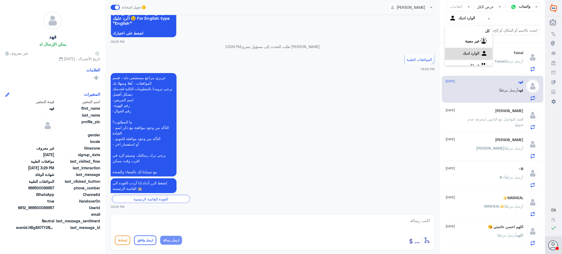
click at [456, 19] on div at bounding box center [468, 18] width 47 height 6
click at [458, 45] on div "الوارد لديك" at bounding box center [468, 47] width 47 height 12
click at [450, 30] on icon "⇅" at bounding box center [449, 31] width 4 height 13
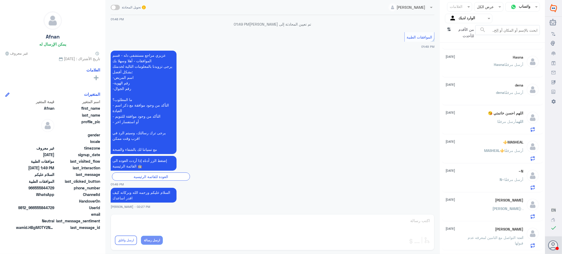
scroll to position [88, 0]
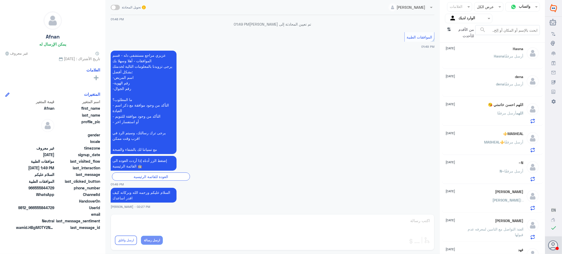
drag, startPoint x: 487, startPoint y: 8, endPoint x: 487, endPoint y: 11, distance: 3.4
click at [487, 8] on input "text" at bounding box center [493, 7] width 13 height 6
click at [489, 27] on span "مفتوحة" at bounding box center [494, 29] width 11 height 4
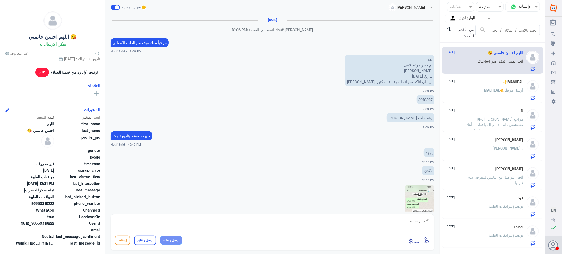
scroll to position [379, 0]
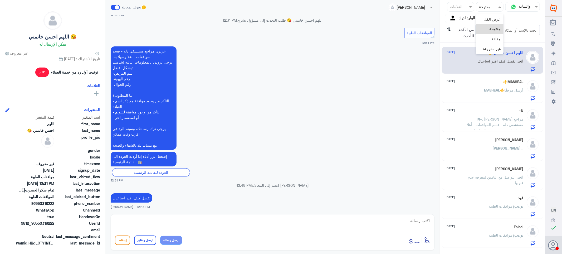
click at [488, 6] on div at bounding box center [489, 7] width 27 height 6
click at [486, 47] on span "غير مقروءة" at bounding box center [492, 48] width 18 height 4
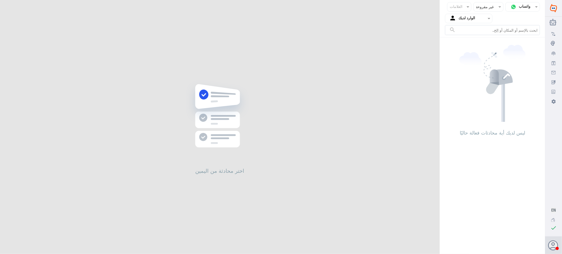
click at [485, 5] on div at bounding box center [487, 7] width 29 height 6
click at [485, 31] on div "مفتوحة" at bounding box center [488, 29] width 30 height 10
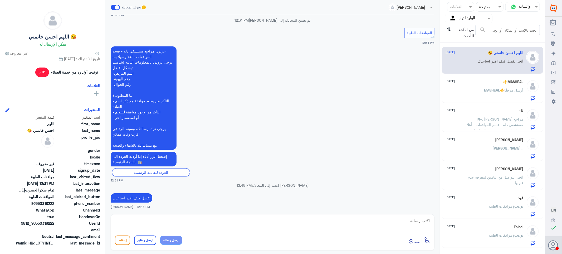
drag, startPoint x: 489, startPoint y: 6, endPoint x: 488, endPoint y: 12, distance: 6.3
click at [488, 8] on div at bounding box center [489, 7] width 27 height 6
click at [487, 41] on div "مغلقة" at bounding box center [489, 39] width 27 height 10
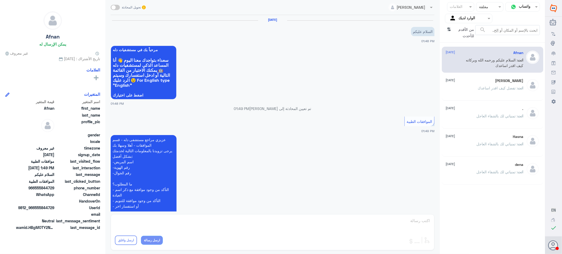
scroll to position [85, 0]
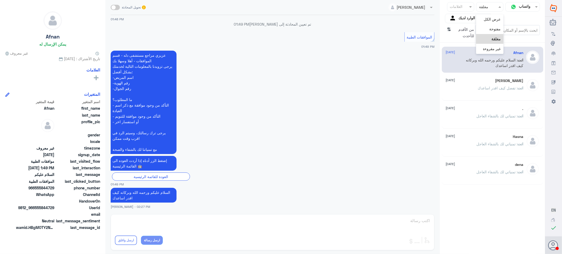
click at [478, 8] on div at bounding box center [489, 7] width 27 height 6
click at [478, 47] on div "غير مقروءة" at bounding box center [489, 49] width 27 height 10
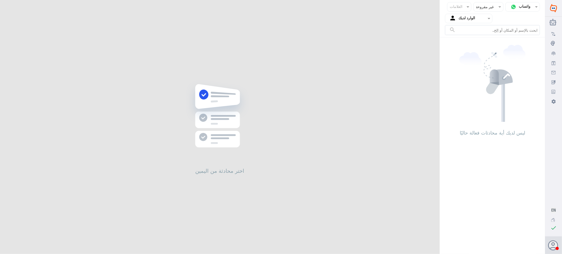
click at [478, 6] on div at bounding box center [487, 7] width 29 height 6
click at [489, 27] on span "مفتوحة" at bounding box center [494, 29] width 11 height 4
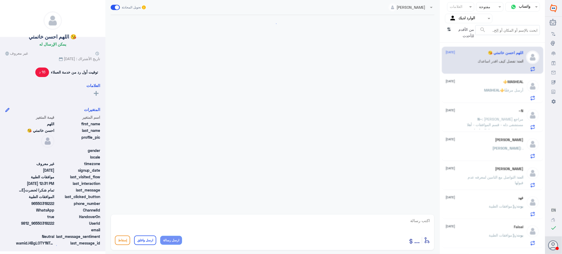
scroll to position [379, 0]
